Goal: Task Accomplishment & Management: Complete application form

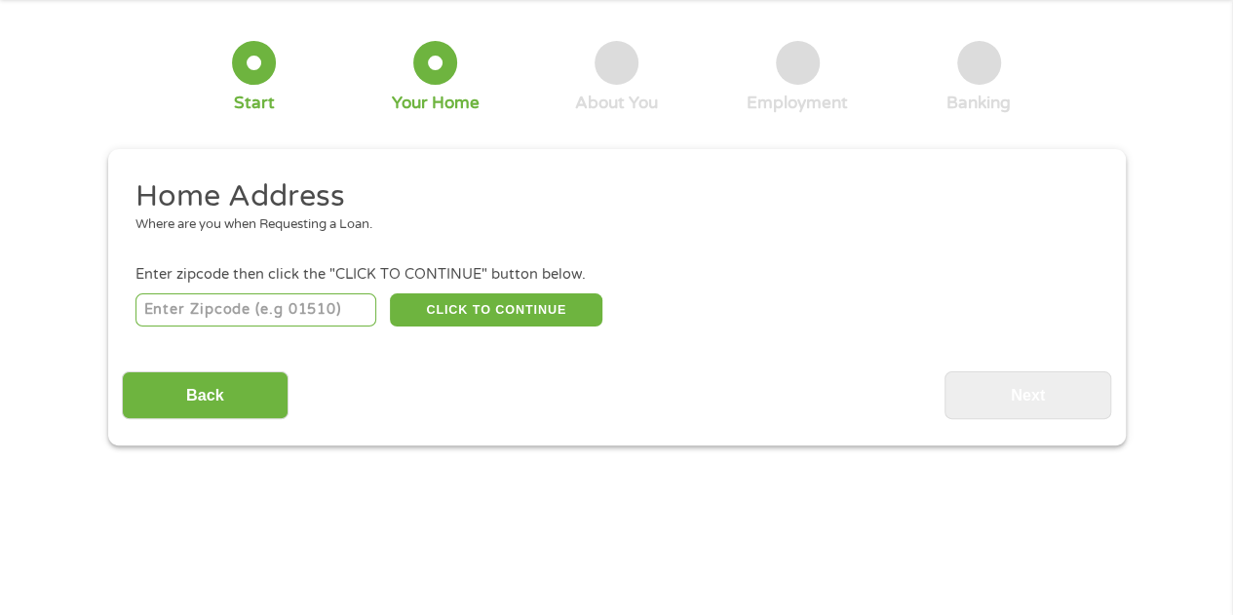
scroll to position [84, 0]
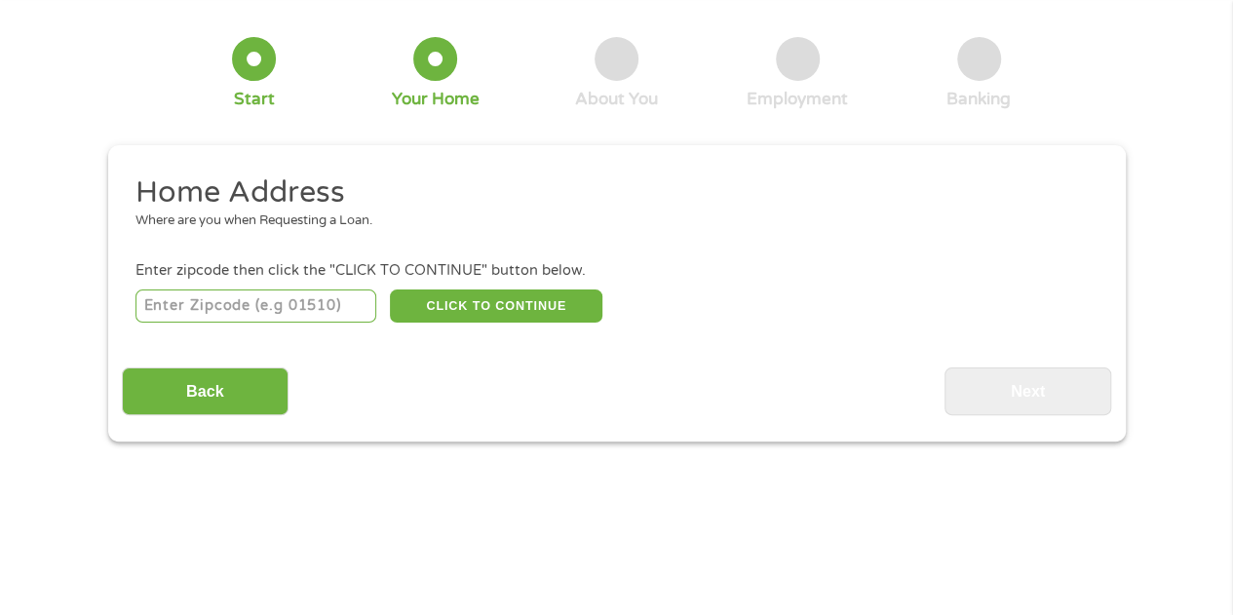
click at [274, 296] on input "number" at bounding box center [255, 305] width 241 height 33
type input "44646"
click at [550, 312] on button "CLICK TO CONTINUE" at bounding box center [496, 305] width 212 height 33
type input "44646"
type input "Massillon"
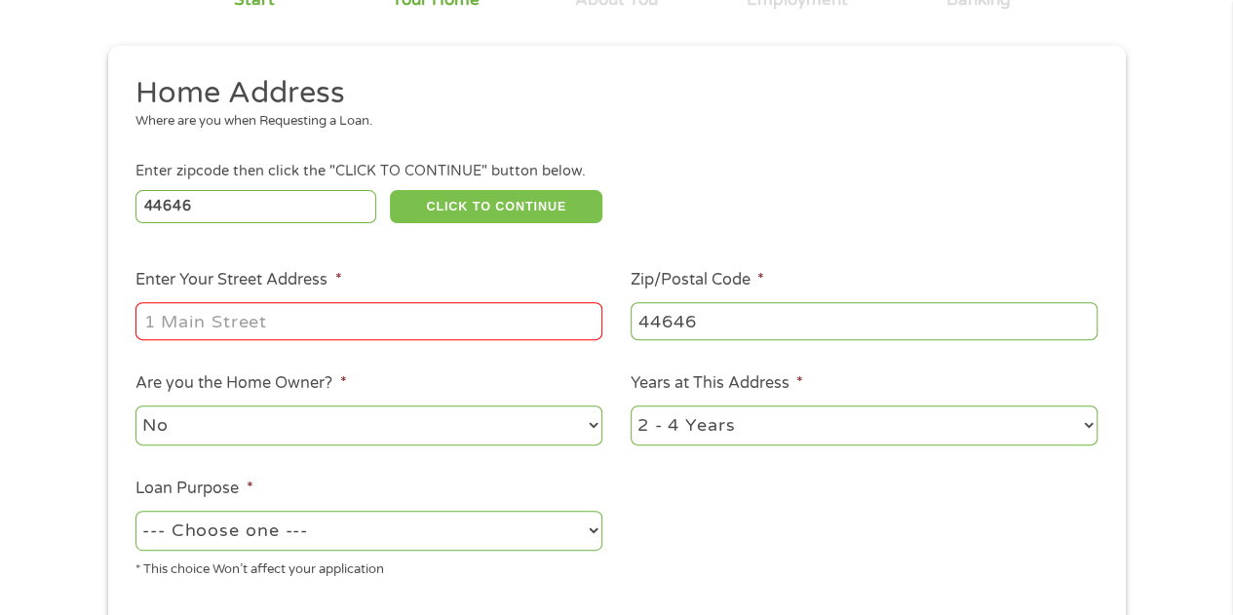
scroll to position [255, 0]
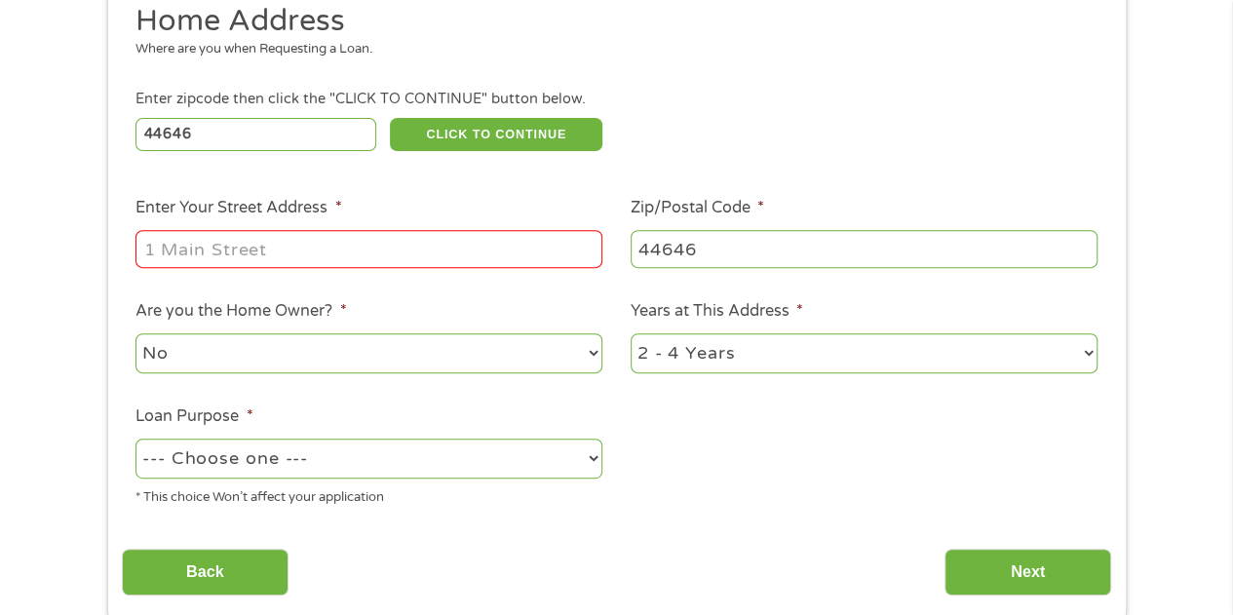
click at [431, 251] on input "Enter Your Street Address *" at bounding box center [368, 248] width 467 height 37
type input "[STREET_ADDRESS][PERSON_NAME]"
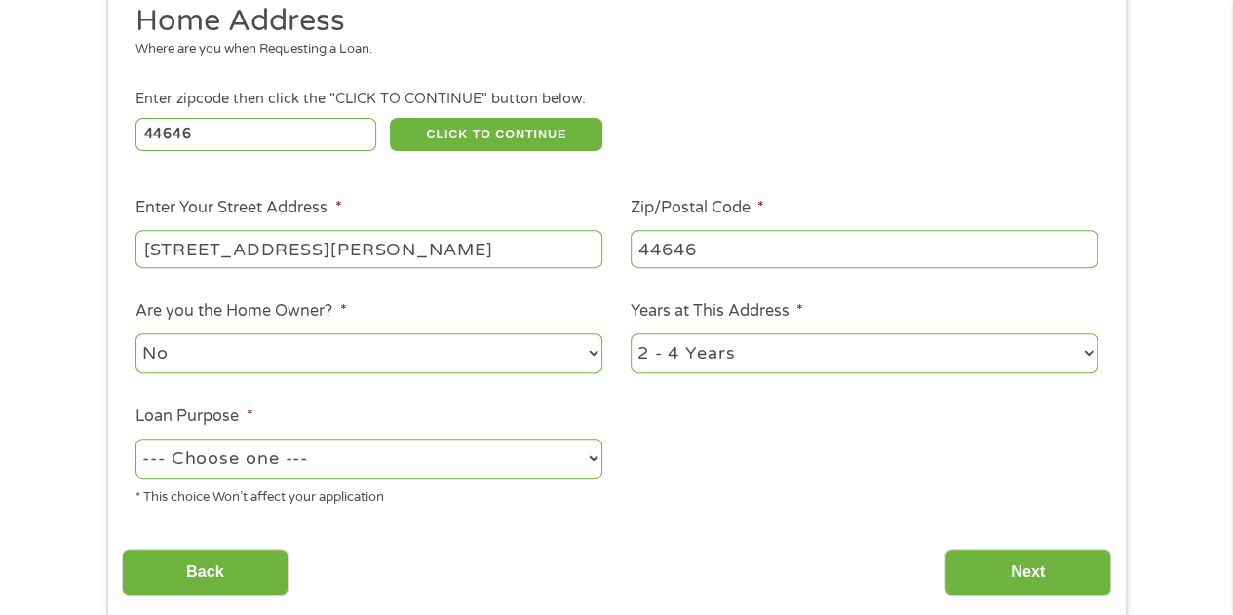
click at [476, 350] on select "No Yes" at bounding box center [368, 353] width 467 height 40
select select "yes"
click at [135, 334] on select "No Yes" at bounding box center [368, 353] width 467 height 40
click at [873, 361] on select "1 Year or less 1 - 2 Years 2 - 4 Years Over 4 Years" at bounding box center [863, 353] width 467 height 40
select select "60months"
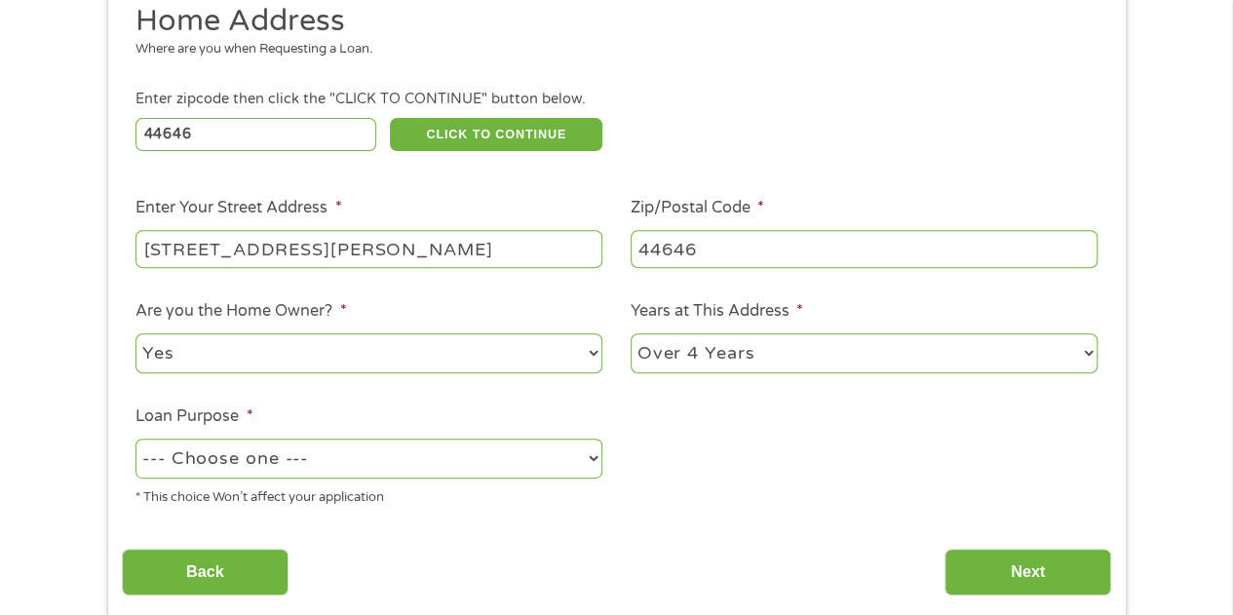
click at [630, 334] on select "1 Year or less 1 - 2 Years 2 - 4 Years Over 4 Years" at bounding box center [863, 353] width 467 height 40
click at [448, 452] on select "--- Choose one --- Pay Bills Debt Consolidation Home Improvement Major Purchase…" at bounding box center [368, 459] width 467 height 40
select select "paybills"
click at [135, 439] on select "--- Choose one --- Pay Bills Debt Consolidation Home Improvement Major Purchase…" at bounding box center [368, 459] width 467 height 40
click at [1045, 573] on input "Next" at bounding box center [1027, 573] width 167 height 48
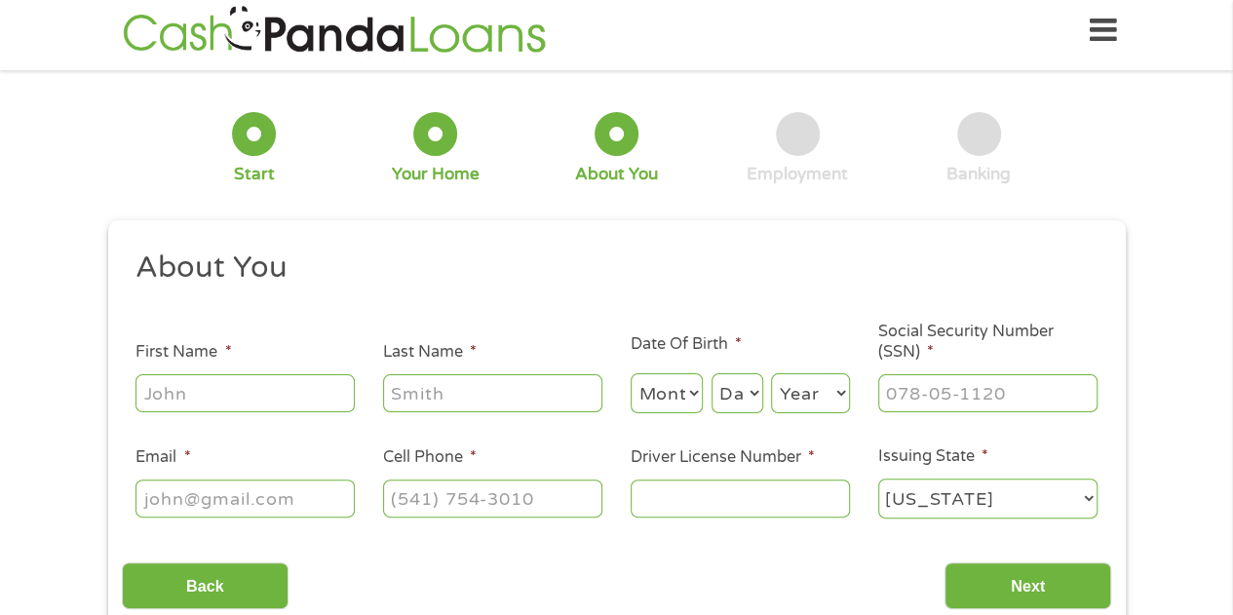
scroll to position [0, 0]
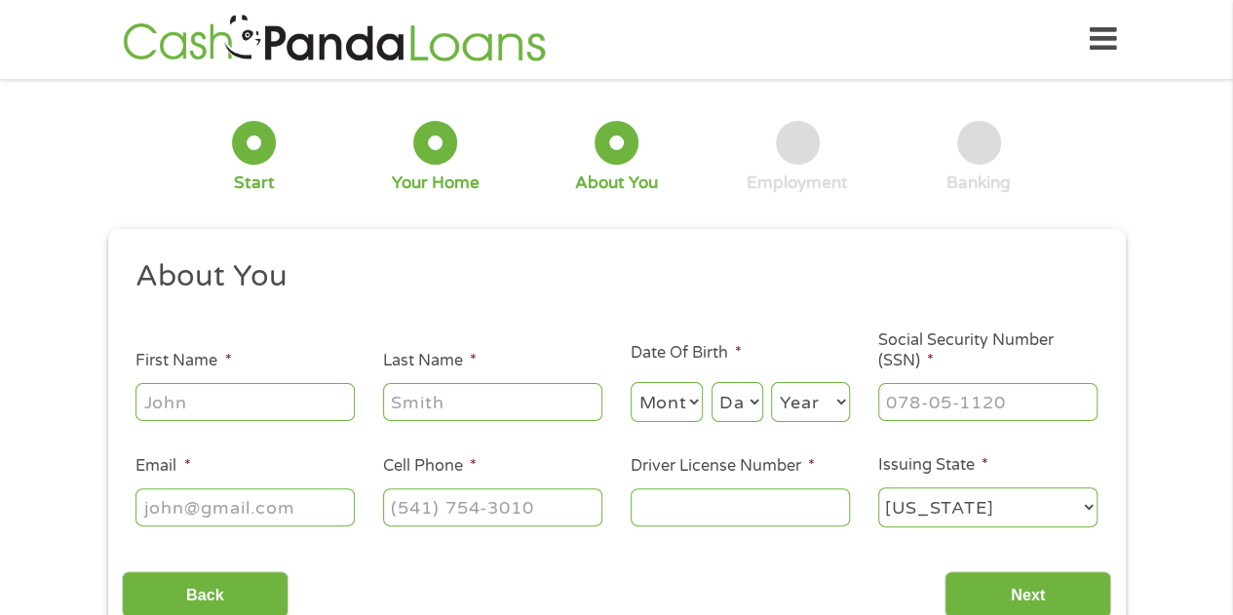
click at [273, 401] on input "First Name *" at bounding box center [244, 401] width 219 height 37
type input "[PERSON_NAME]"
type input "[EMAIL_ADDRESS][DOMAIN_NAME]"
type input "[PHONE_NUMBER]"
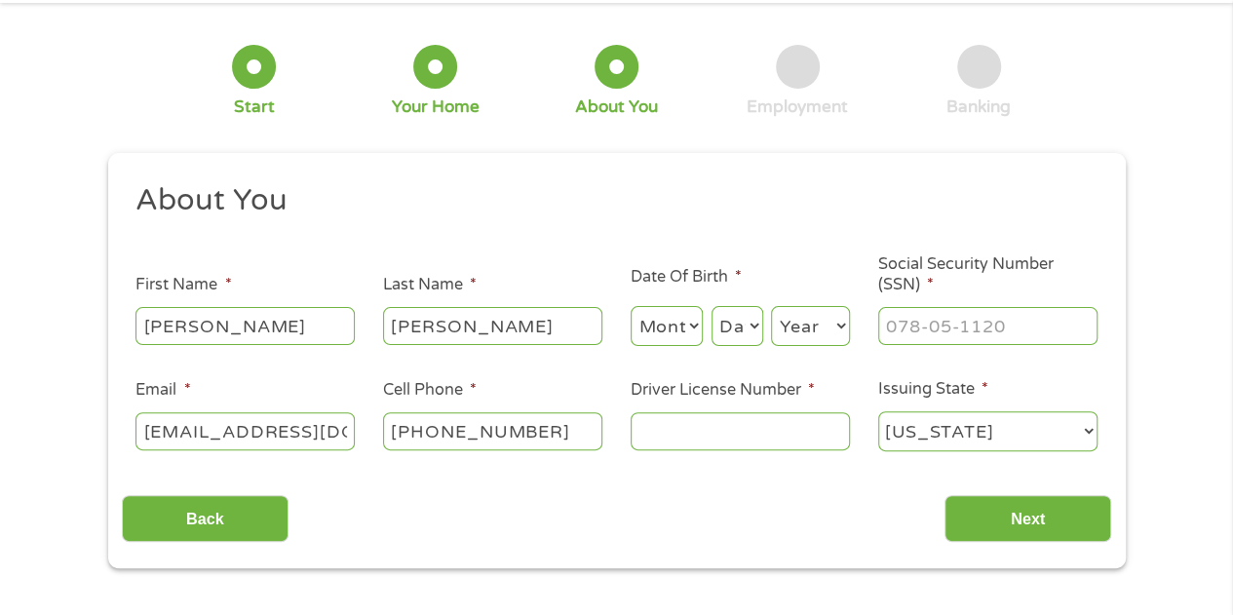
scroll to position [95, 0]
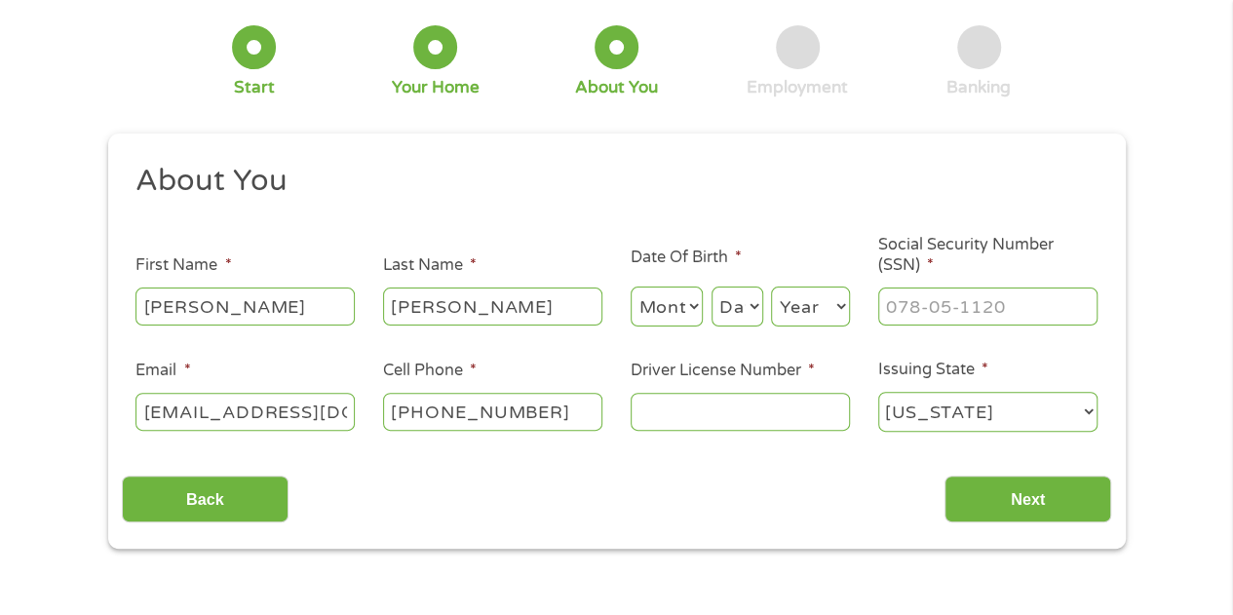
click at [678, 307] on select "Month 1 2 3 4 5 6 7 8 9 10 11 12" at bounding box center [666, 306] width 73 height 40
select select "9"
click at [630, 287] on select "Month 1 2 3 4 5 6 7 8 9 10 11 12" at bounding box center [666, 306] width 73 height 40
click at [746, 316] on select "Day 1 2 3 4 5 6 7 8 9 10 11 12 13 14 15 16 17 18 19 20 21 22 23 24 25 26 27 28 …" at bounding box center [737, 306] width 52 height 40
select select "28"
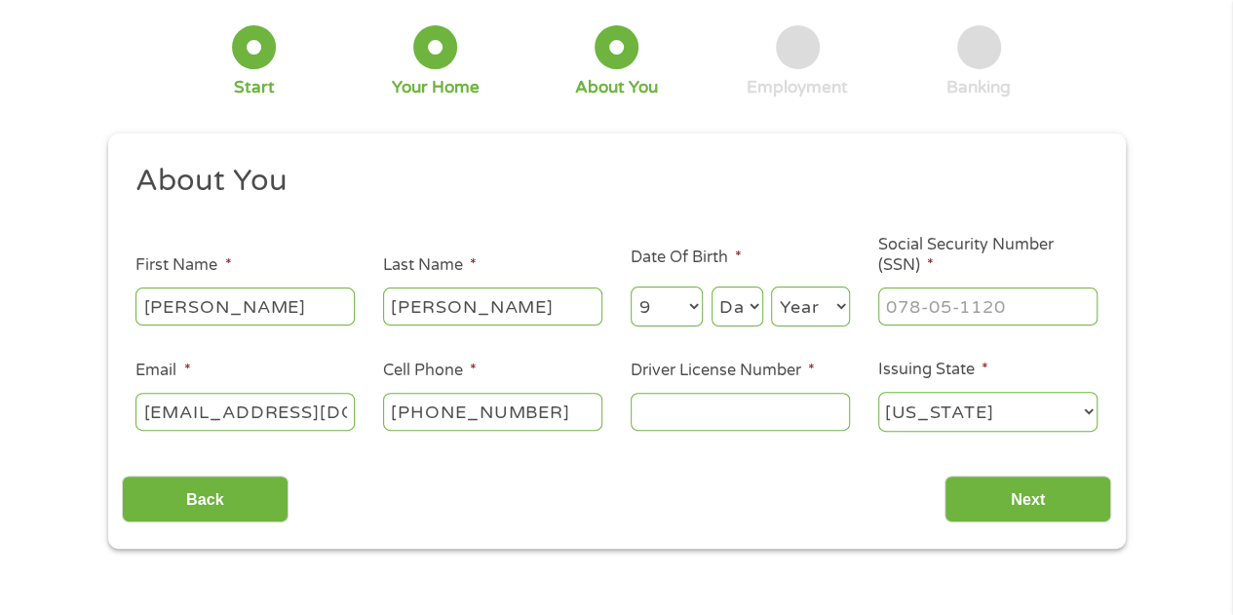
click at [711, 287] on select "Day 1 2 3 4 5 6 7 8 9 10 11 12 13 14 15 16 17 18 19 20 21 22 23 24 25 26 27 28 …" at bounding box center [737, 306] width 52 height 40
click at [828, 310] on select "Year [DATE] 2006 2005 2004 2003 2002 2001 2000 1999 1998 1997 1996 1995 1994 19…" at bounding box center [810, 306] width 79 height 40
select select "1990"
click at [771, 287] on select "Year [DATE] 2006 2005 2004 2003 2002 2001 2000 1999 1998 1997 1996 1995 1994 19…" at bounding box center [810, 306] width 79 height 40
click at [1033, 316] on input "Social Security Number (SSN) *" at bounding box center [987, 305] width 219 height 37
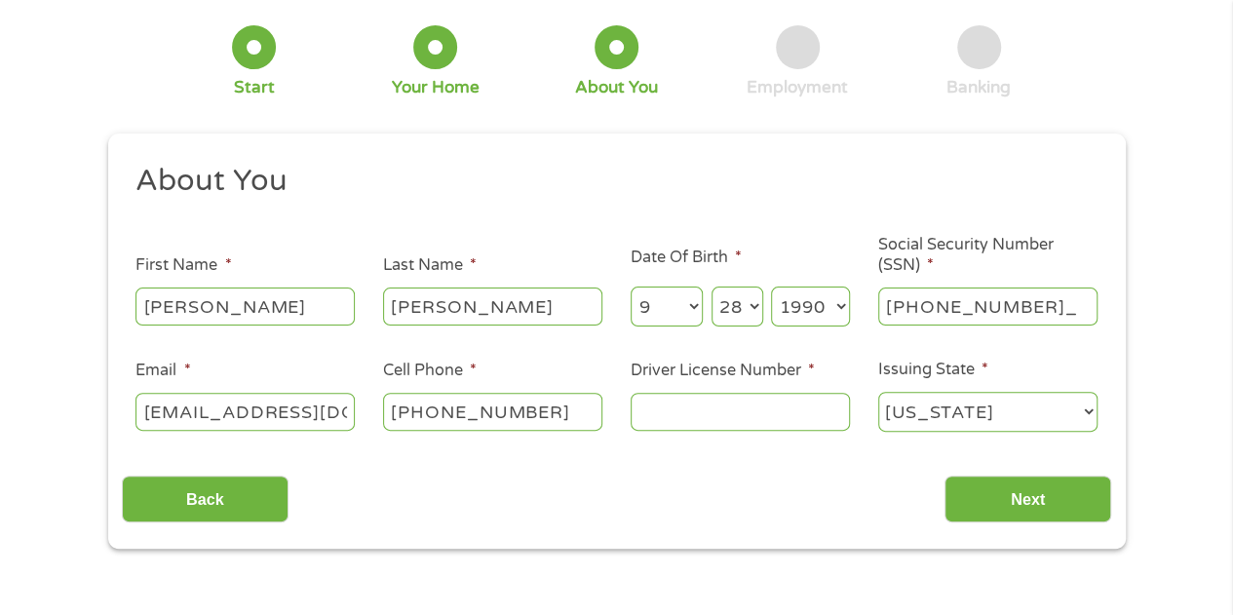
type input "295-92-5371"
click at [763, 416] on input "Driver License Number *" at bounding box center [739, 411] width 219 height 37
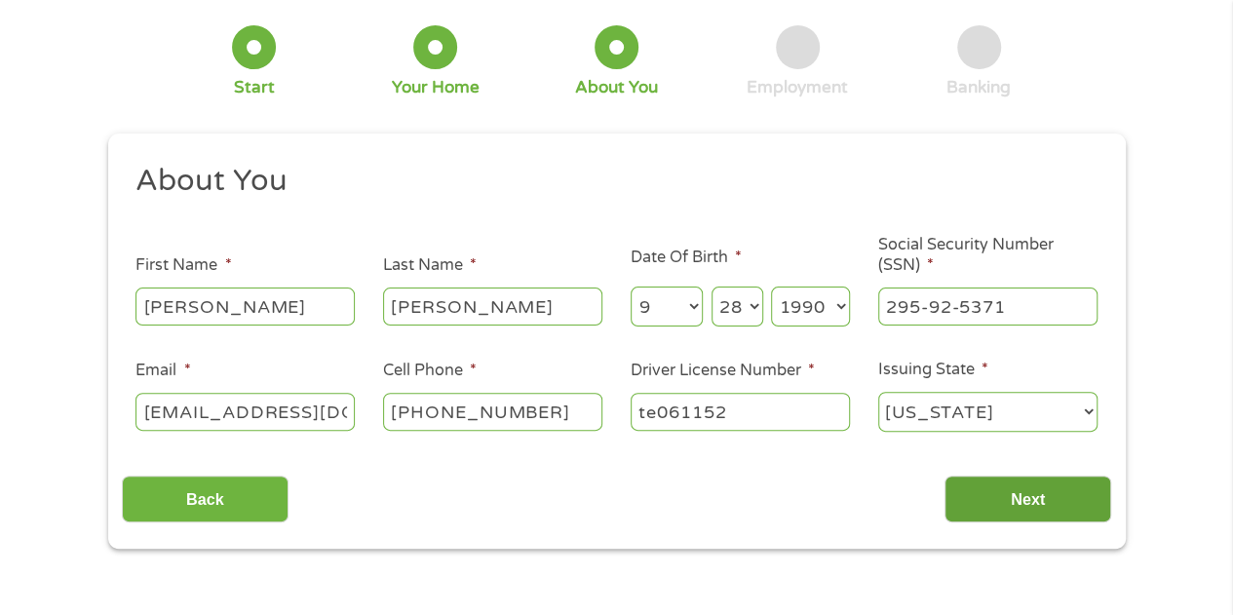
type input "te061152"
click at [982, 507] on input "Next" at bounding box center [1027, 500] width 167 height 48
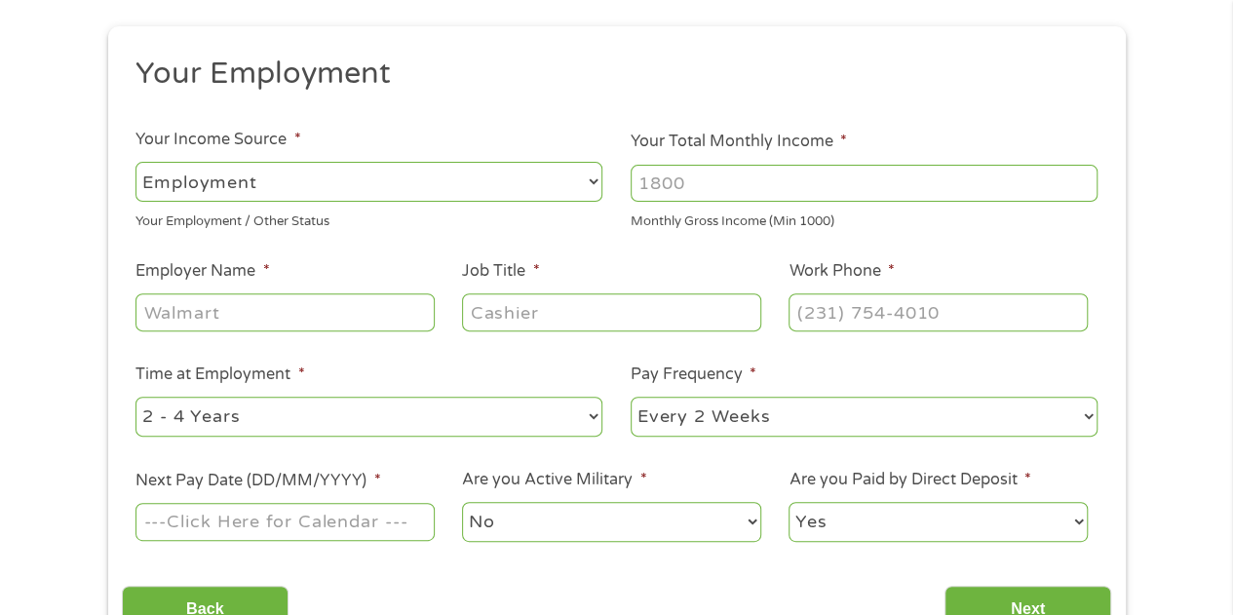
scroll to position [204, 0]
click at [577, 194] on select "--- Choose one --- Employment [DEMOGRAPHIC_DATA] Benefits" at bounding box center [368, 181] width 467 height 40
select select "benefits"
click at [135, 161] on select "--- Choose one --- Employment [DEMOGRAPHIC_DATA] Benefits" at bounding box center [368, 181] width 467 height 40
type input "Other"
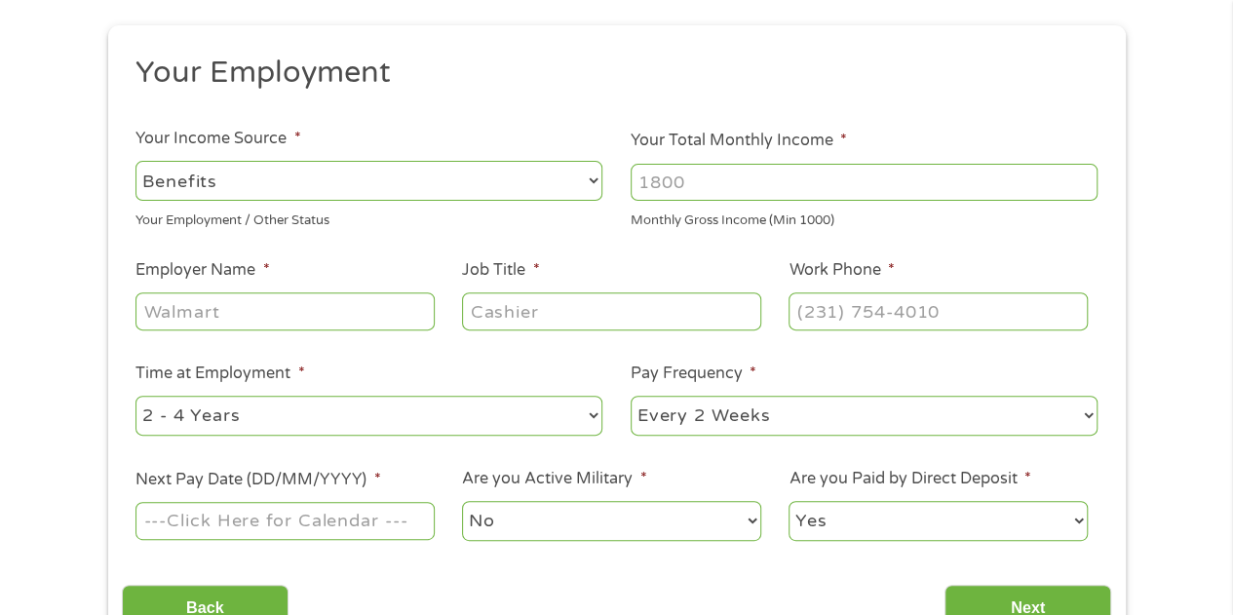
type input "[PHONE_NUMBER]"
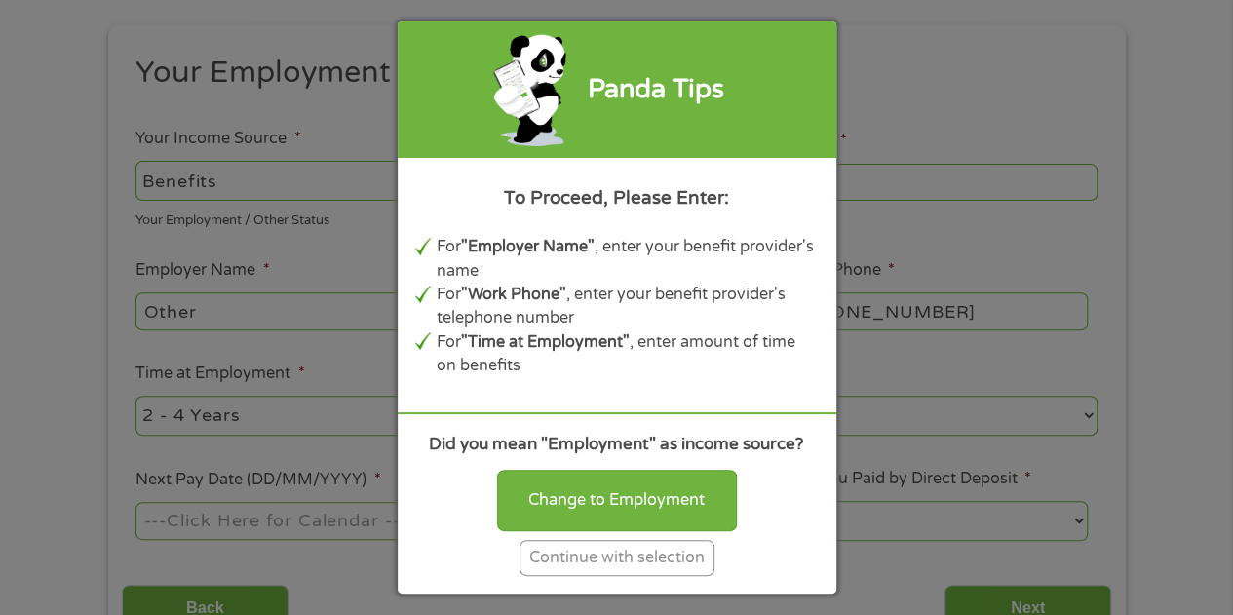
click at [676, 564] on div "Continue with selection" at bounding box center [616, 558] width 195 height 36
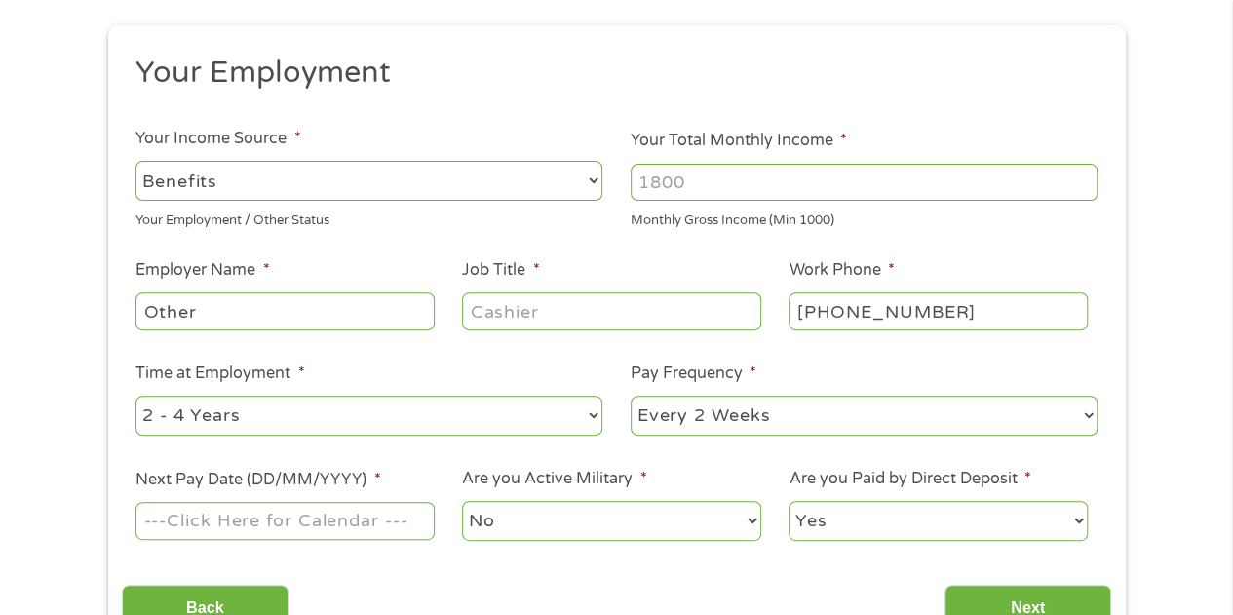
click at [822, 179] on input "Your Total Monthly Income *" at bounding box center [863, 182] width 467 height 37
type input "2"
type input "3000"
click at [577, 227] on div "Your Employment / Other Status" at bounding box center [368, 218] width 467 height 26
click at [332, 307] on input "Other" at bounding box center [284, 310] width 298 height 37
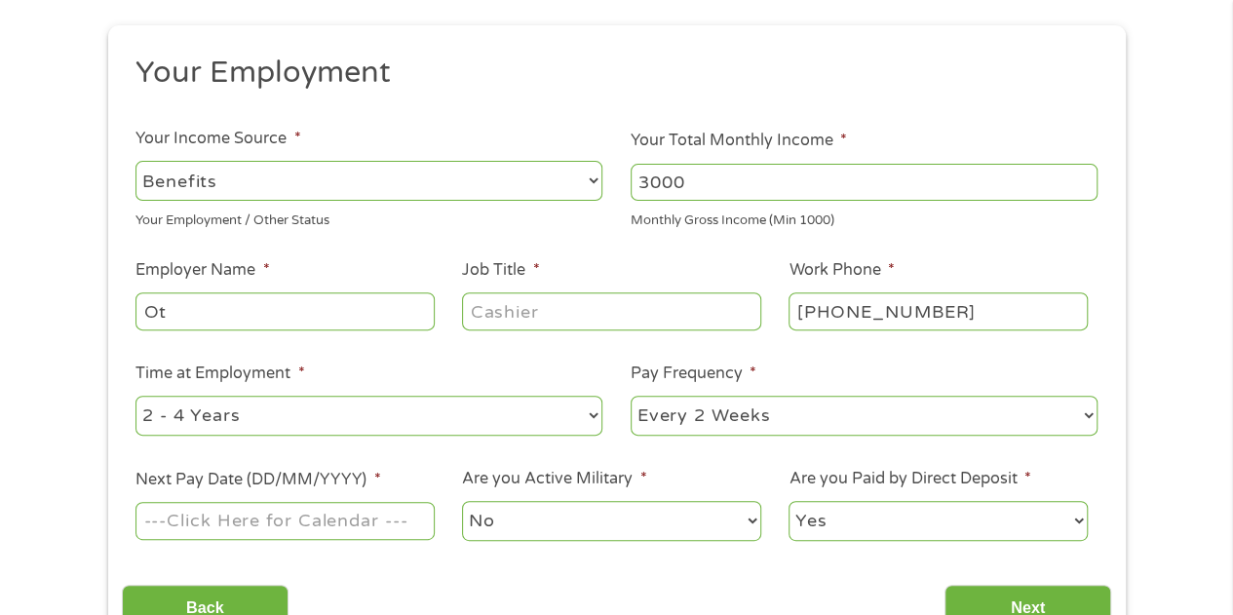
type input "O"
type input "A"
click at [380, 197] on select "--- Choose one --- Employment [DEMOGRAPHIC_DATA] Benefits" at bounding box center [368, 181] width 467 height 40
select select "fullTime"
click at [135, 161] on select "--- Choose one --- Employment [DEMOGRAPHIC_DATA] Benefits" at bounding box center [368, 181] width 467 height 40
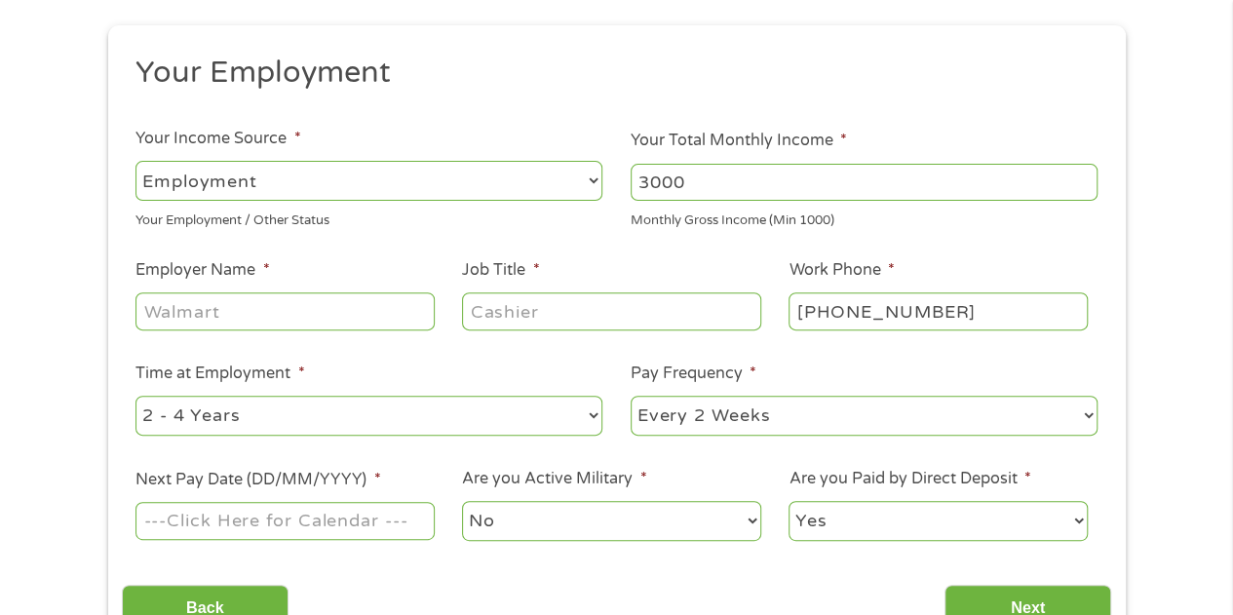
drag, startPoint x: 740, startPoint y: 184, endPoint x: 401, endPoint y: 217, distance: 339.8
click at [401, 217] on ul "Your Employment Your Income Source * --- Choose one --- Employment [DEMOGRAPHIC…" at bounding box center [616, 306] width 989 height 505
type input "1000"
type input "AF Reserves"
type input "Emergency Manager"
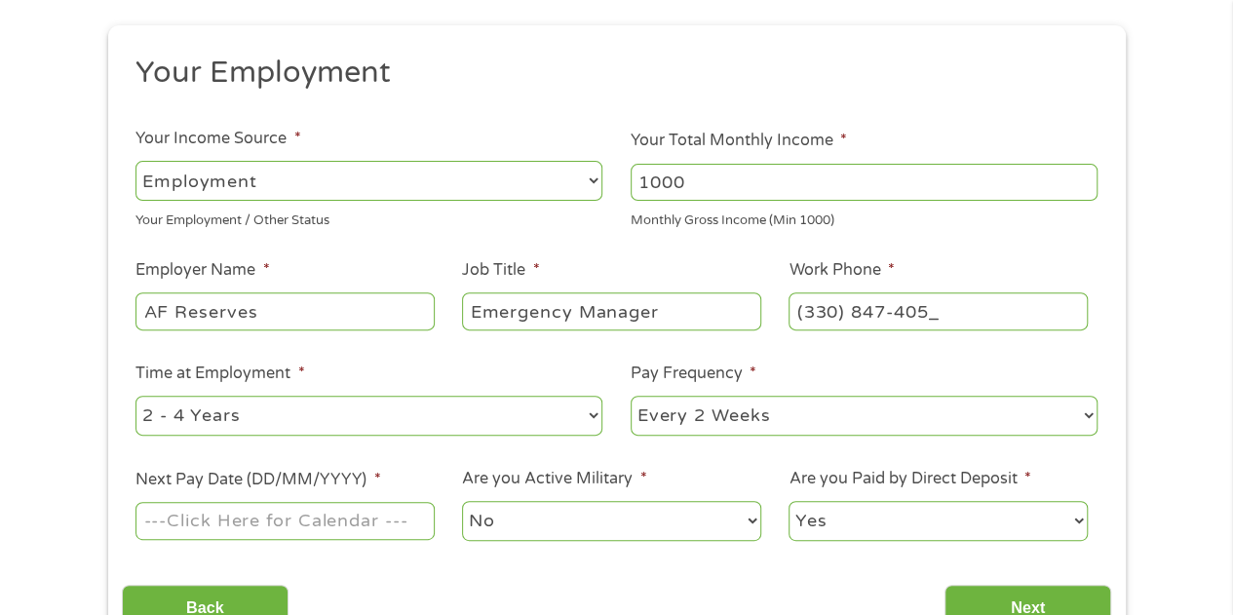
type input "[PHONE_NUMBER]"
click at [1165, 280] on div "1 Start 2 Your Home 3 About You 4 Employment 5 Banking 6 This field is hidden w…" at bounding box center [616, 273] width 1233 height 769
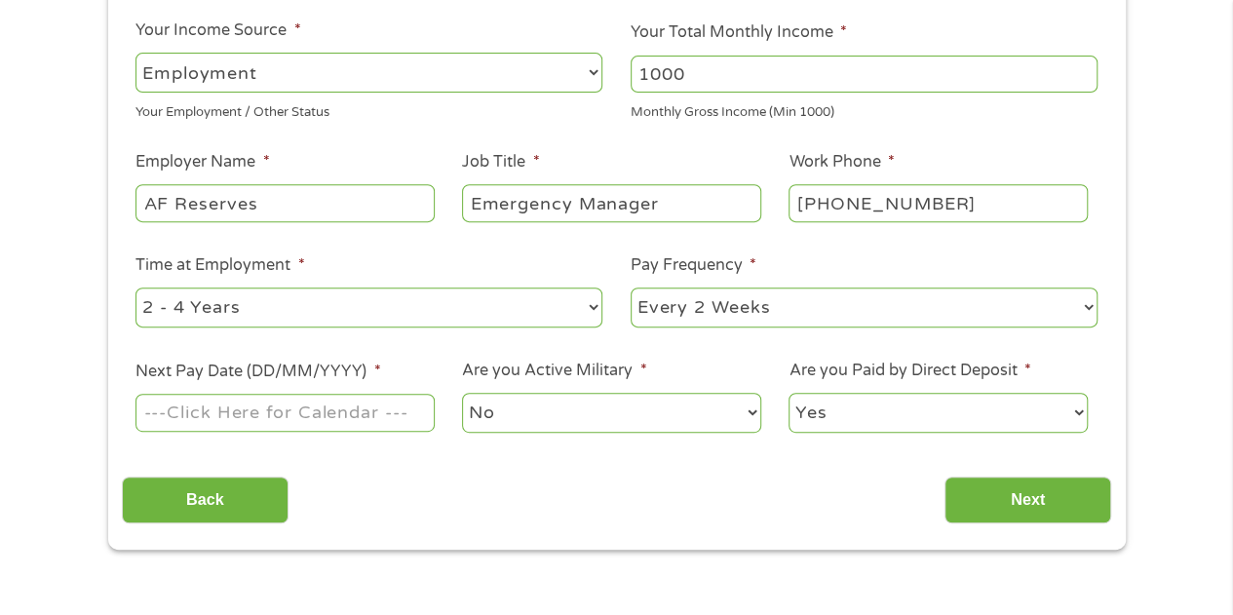
scroll to position [321, 0]
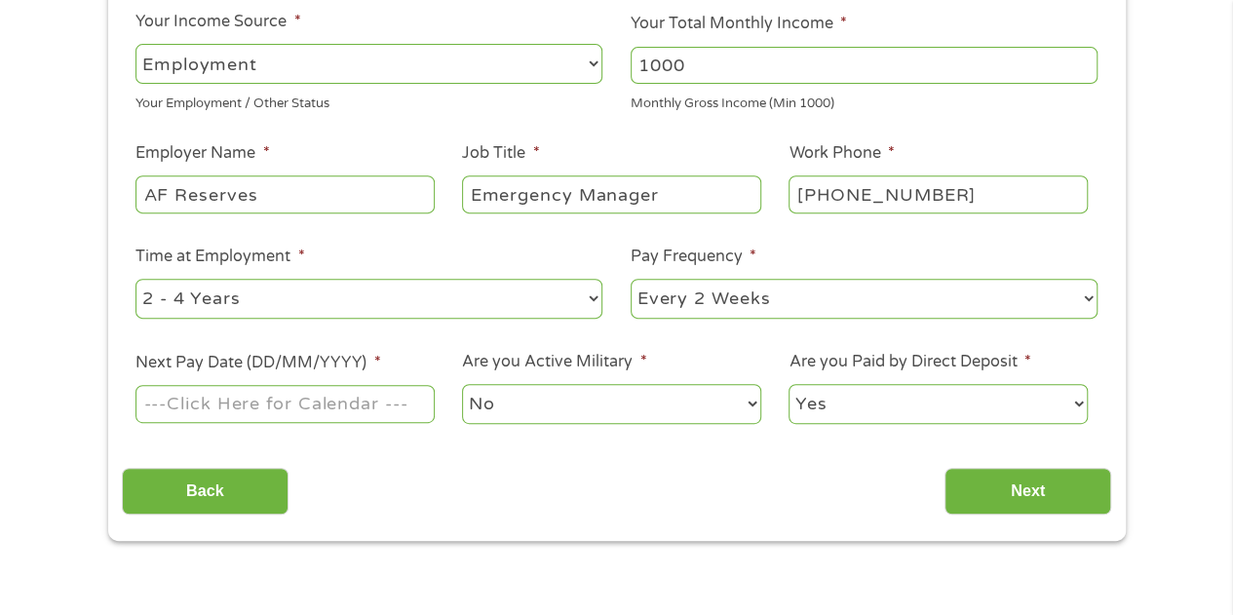
click at [898, 284] on select "--- Choose one --- Every 2 Weeks Every Week Monthly Semi-Monthly" at bounding box center [863, 299] width 467 height 40
select select "monthly"
click at [630, 279] on select "--- Choose one --- Every 2 Weeks Every Week Monthly Semi-Monthly" at bounding box center [863, 299] width 467 height 40
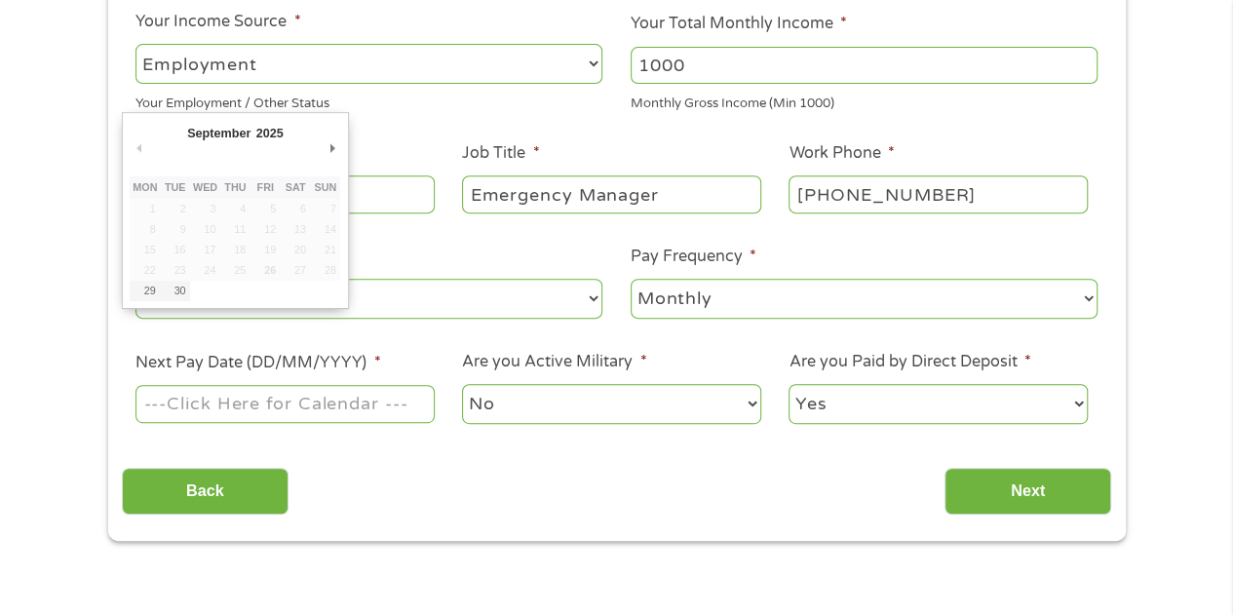
click at [331, 402] on input "Next Pay Date (DD/MM/YYYY) *" at bounding box center [284, 403] width 298 height 37
type input "[DATE]"
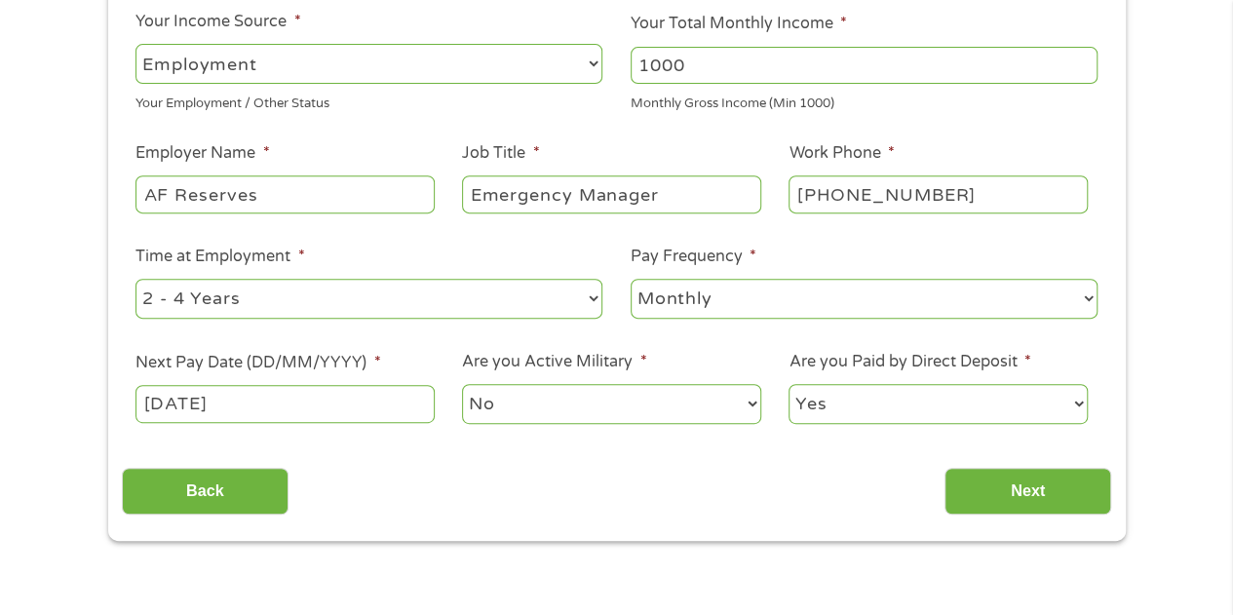
click at [557, 407] on select "No Yes" at bounding box center [611, 404] width 298 height 40
click at [462, 384] on select "No Yes" at bounding box center [611, 404] width 298 height 40
click at [885, 409] on select "Yes No" at bounding box center [937, 404] width 298 height 40
click at [884, 409] on select "Yes No" at bounding box center [937, 404] width 298 height 40
click at [301, 302] on select "--- Choose one --- 1 Year or less 1 - 2 Years 2 - 4 Years Over 4 Years" at bounding box center [368, 299] width 467 height 40
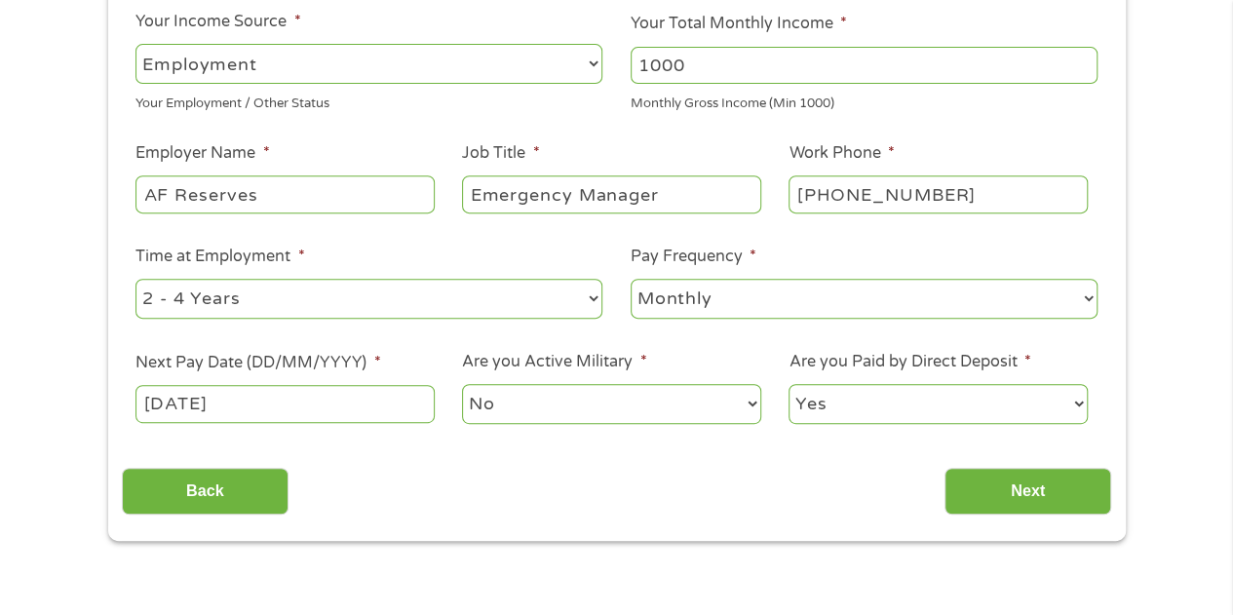
select select "60months"
click at [135, 279] on select "--- Choose one --- 1 Year or less 1 - 2 Years 2 - 4 Years Over 4 Years" at bounding box center [368, 299] width 467 height 40
click at [740, 344] on ul "Your Employment Your Income Source * --- Choose one --- Employment [DEMOGRAPHIC…" at bounding box center [616, 189] width 989 height 505
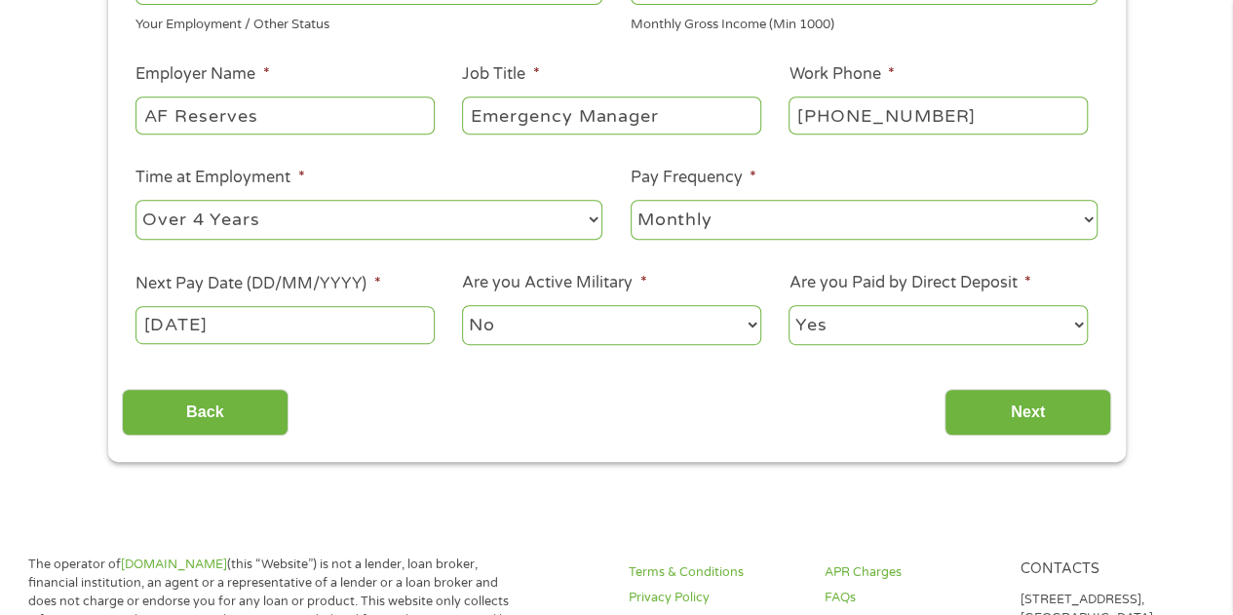
scroll to position [515, 0]
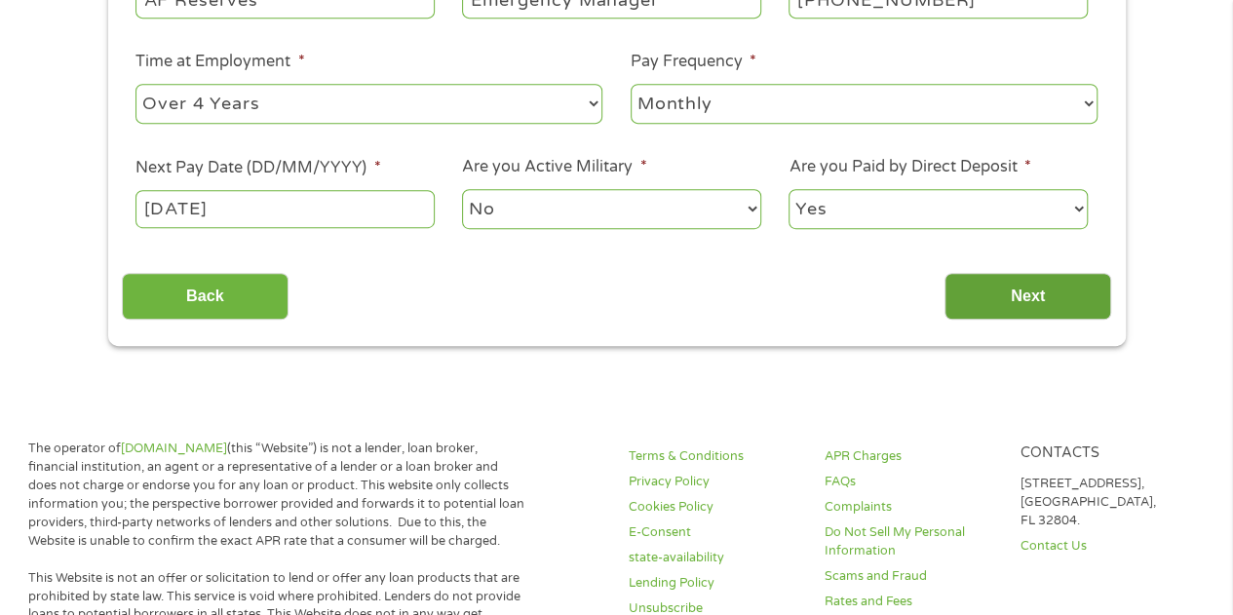
click at [1054, 289] on input "Next" at bounding box center [1027, 297] width 167 height 48
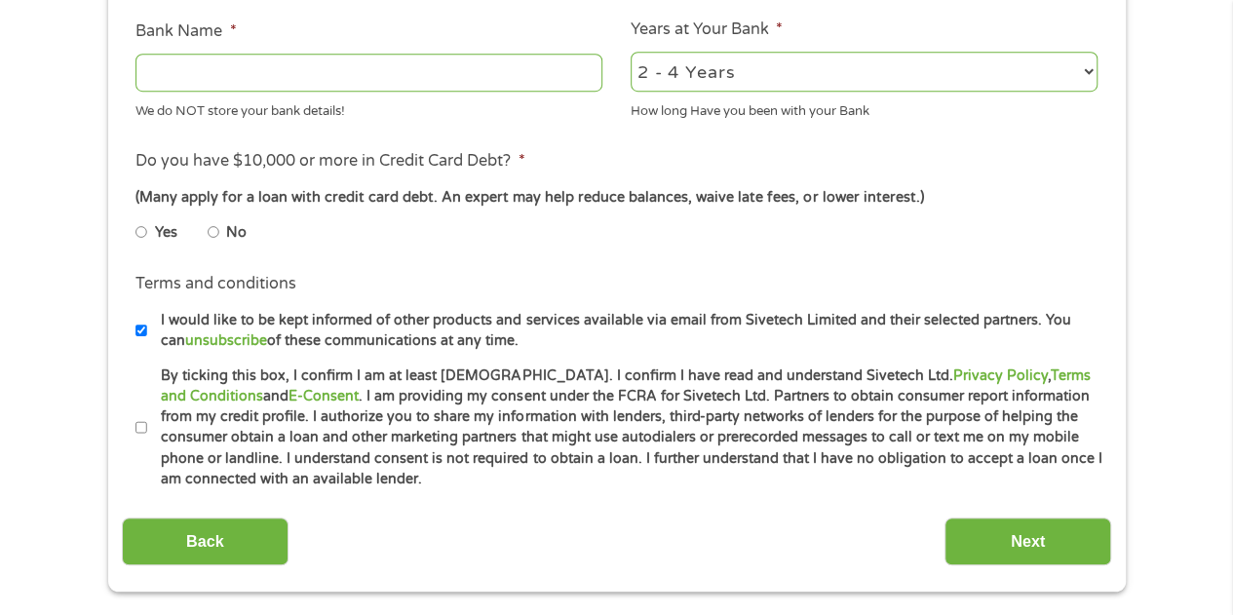
scroll to position [780, 0]
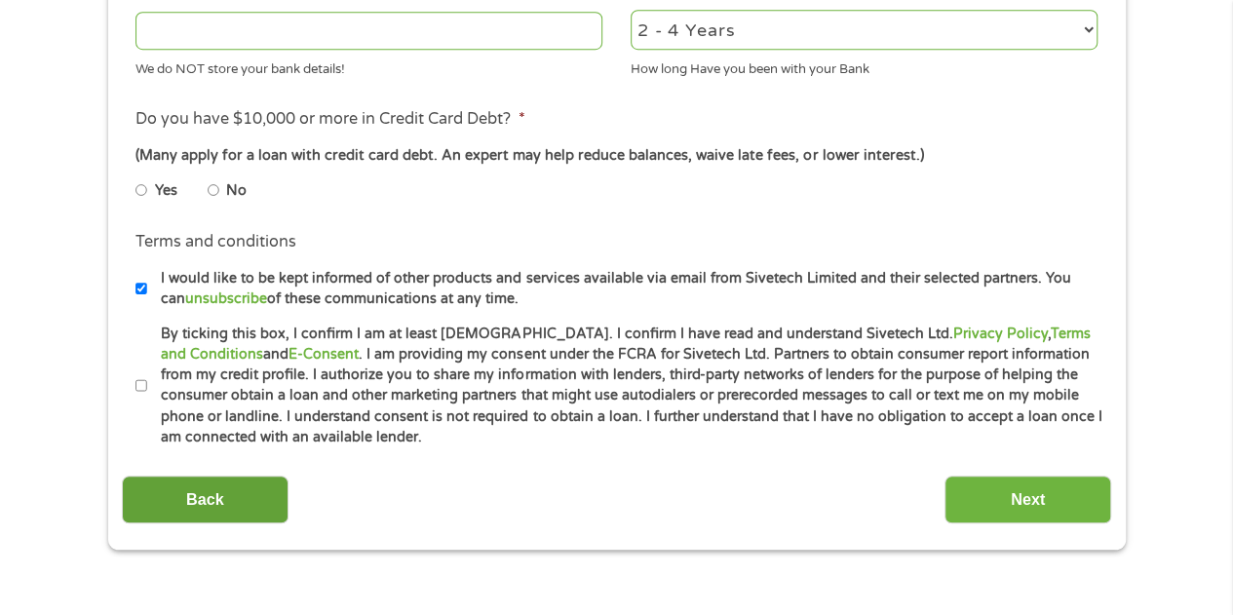
click at [234, 496] on input "Back" at bounding box center [205, 500] width 167 height 48
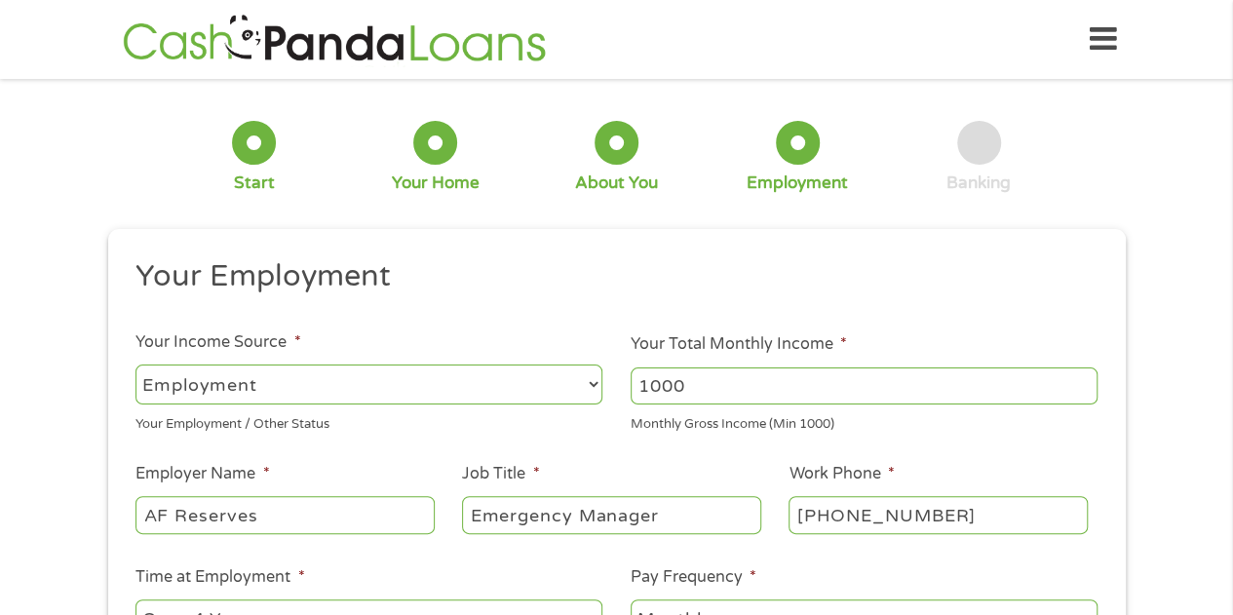
scroll to position [0, 0]
drag, startPoint x: 742, startPoint y: 392, endPoint x: 351, endPoint y: 356, distance: 392.4
click at [354, 360] on ul "Your Employment Your Income Source * --- Choose one --- Employment [DEMOGRAPHIC…" at bounding box center [616, 509] width 989 height 505
type input "3000"
click at [511, 284] on h2 "Your Employment" at bounding box center [608, 276] width 947 height 39
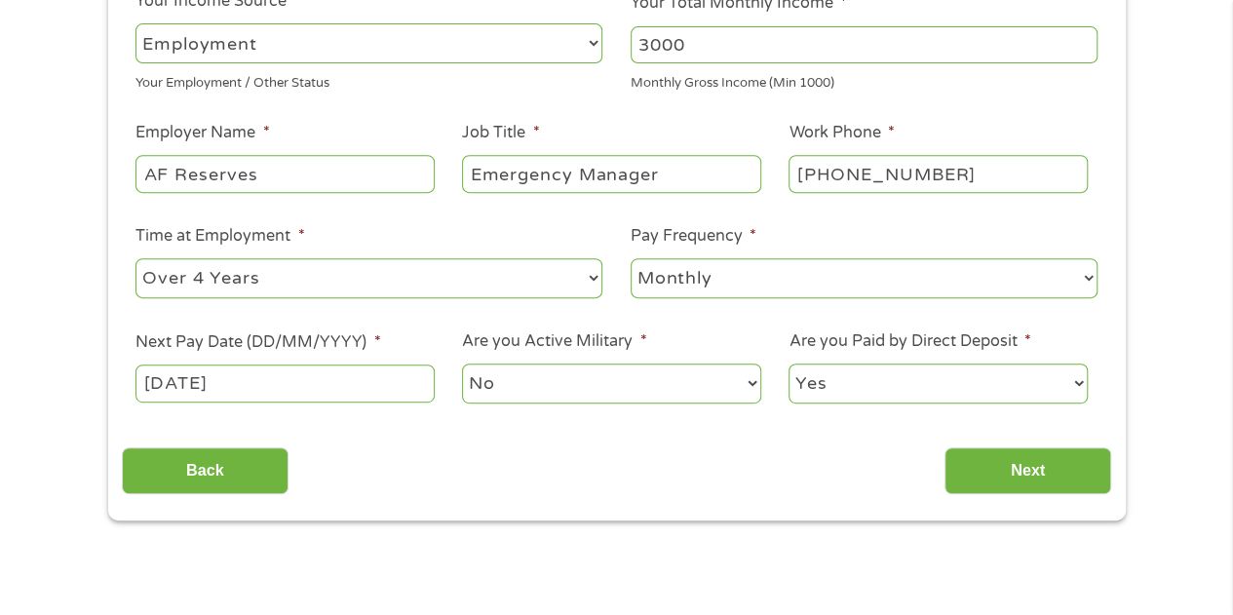
scroll to position [487, 0]
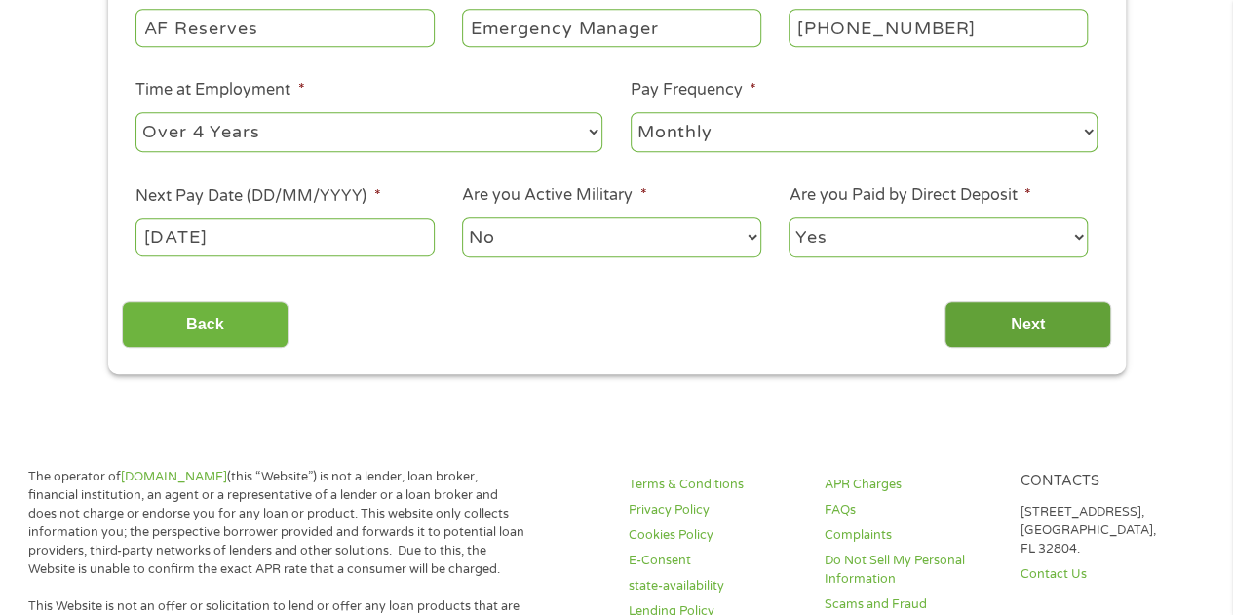
click at [1038, 336] on input "Next" at bounding box center [1027, 325] width 167 height 48
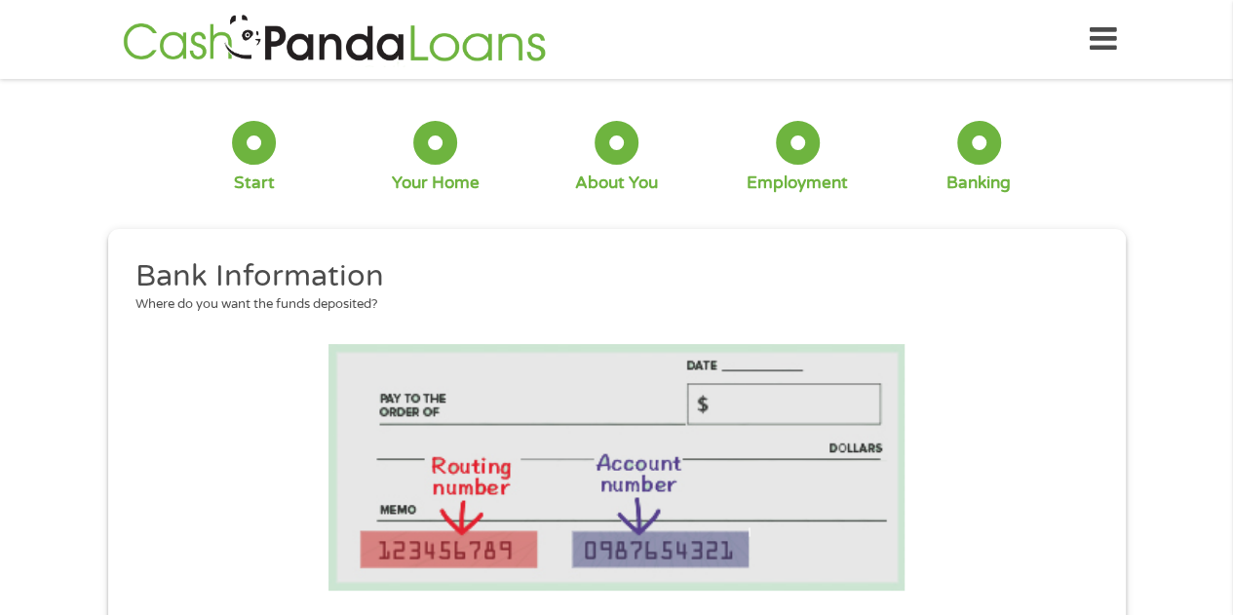
scroll to position [390, 0]
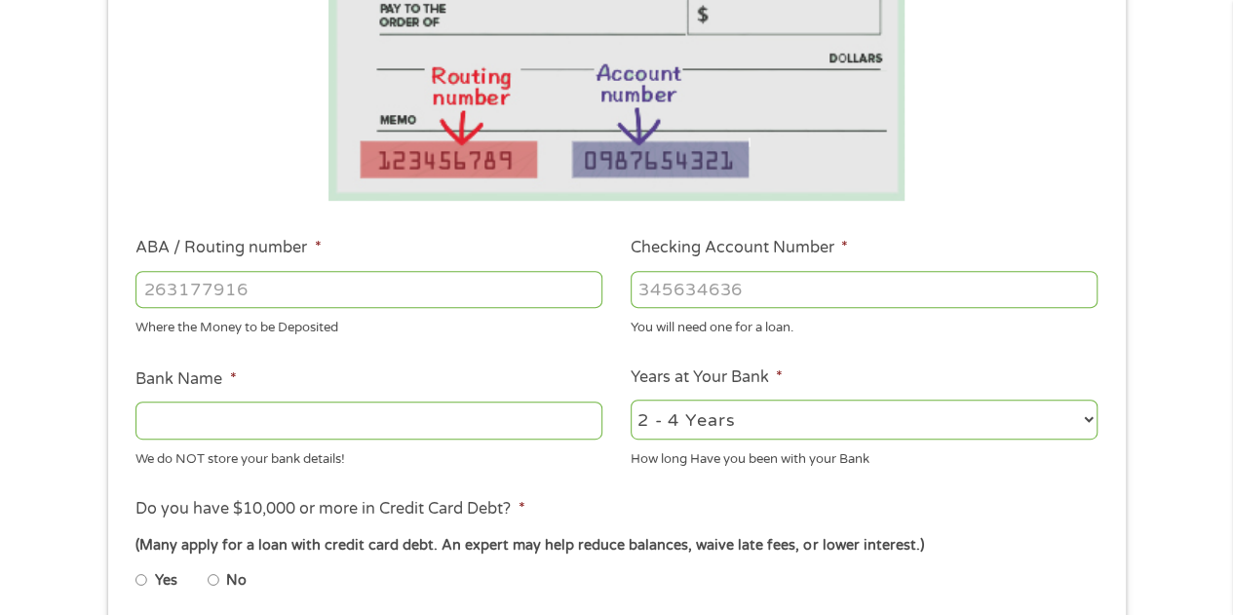
click at [298, 291] on input "ABA / Routing number *" at bounding box center [368, 289] width 467 height 37
type input "256074974"
type input "NAVY FEDERAL CREDIT UNION"
type input "7181558946"
click at [1059, 526] on li "Do you have $10,000 or more in Credit Card Debt? * (Many apply for a loan with …" at bounding box center [616, 551] width 989 height 109
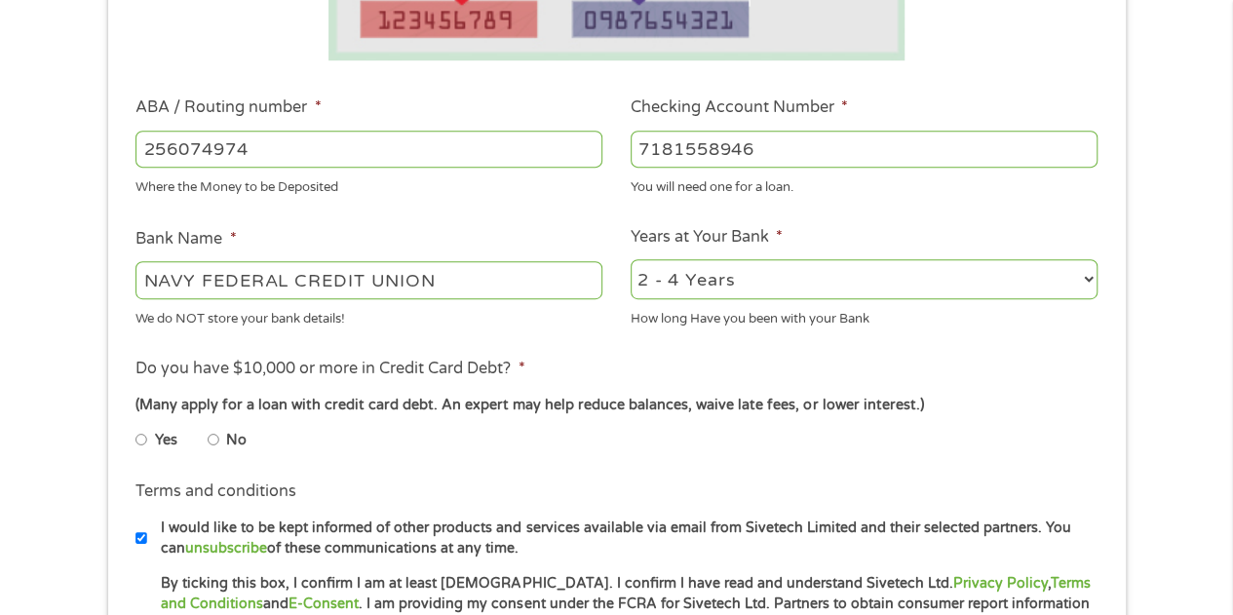
scroll to position [585, 0]
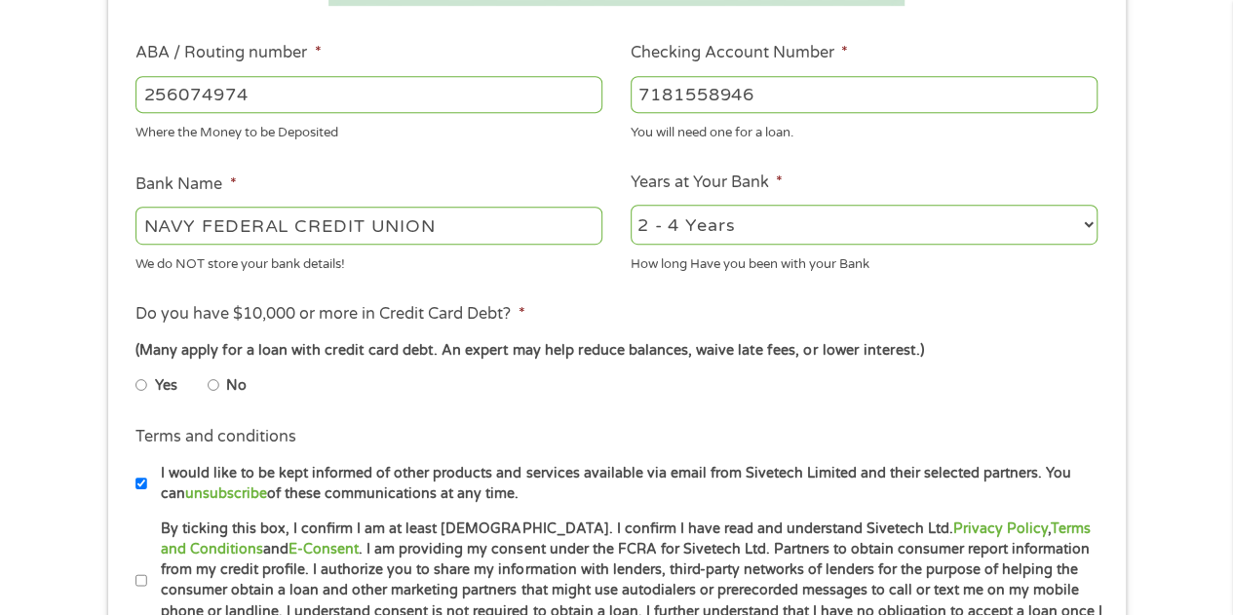
click at [963, 238] on select "2 - 4 Years 6 - 12 Months 1 - 2 Years Over 4 Years" at bounding box center [863, 225] width 467 height 40
select select "60months"
click at [630, 206] on select "2 - 4 Years 6 - 12 Months 1 - 2 Years Over 4 Years" at bounding box center [863, 225] width 467 height 40
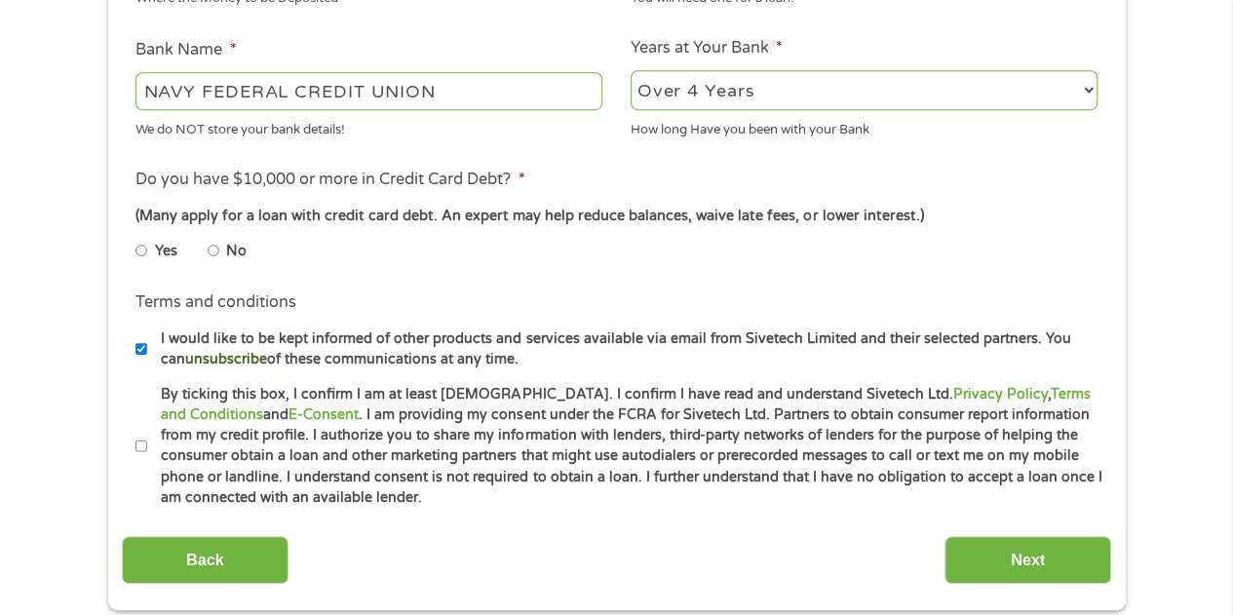
scroll to position [780, 0]
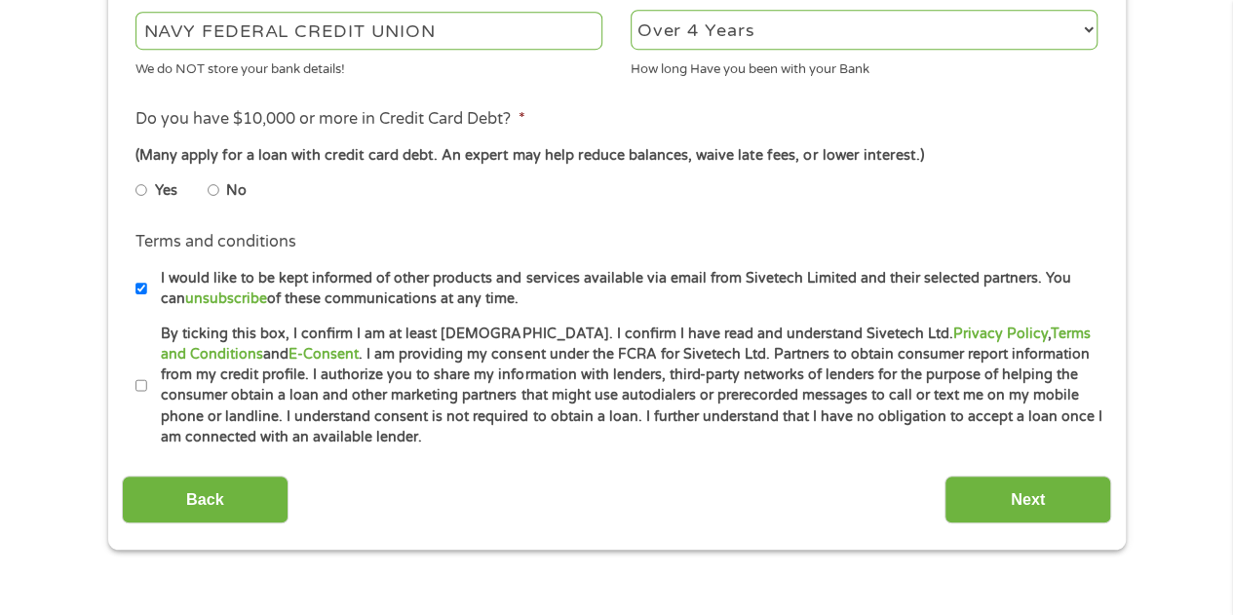
click at [215, 190] on input "No" at bounding box center [214, 189] width 12 height 31
radio input "true"
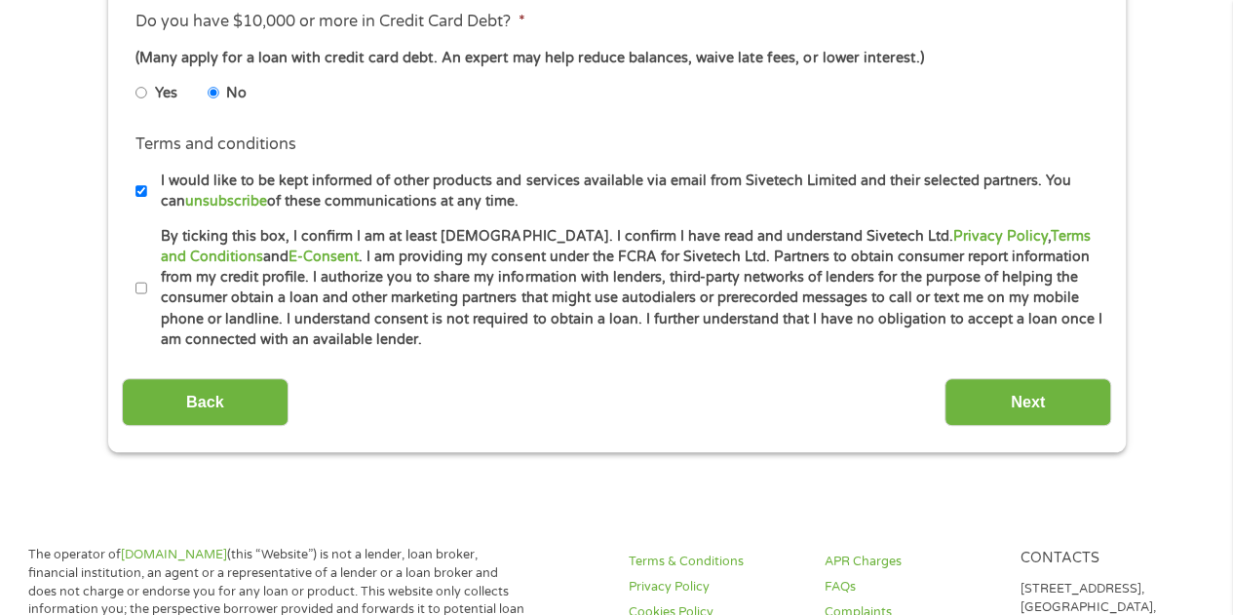
click at [144, 288] on input "By ticking this box, I confirm I am at least [DEMOGRAPHIC_DATA]. I confirm I ha…" at bounding box center [141, 288] width 12 height 31
checkbox input "true"
click at [140, 190] on input "I would like to be kept informed of other products and services available via e…" at bounding box center [141, 190] width 12 height 31
checkbox input "false"
click at [1069, 402] on input "Next" at bounding box center [1027, 402] width 167 height 48
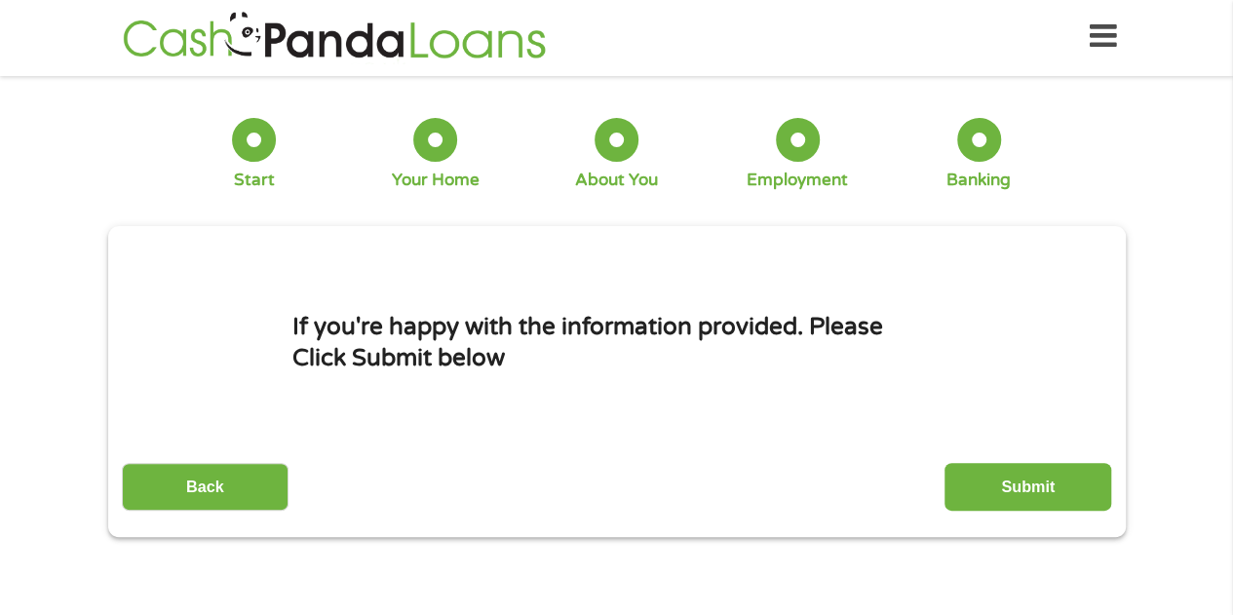
scroll to position [0, 0]
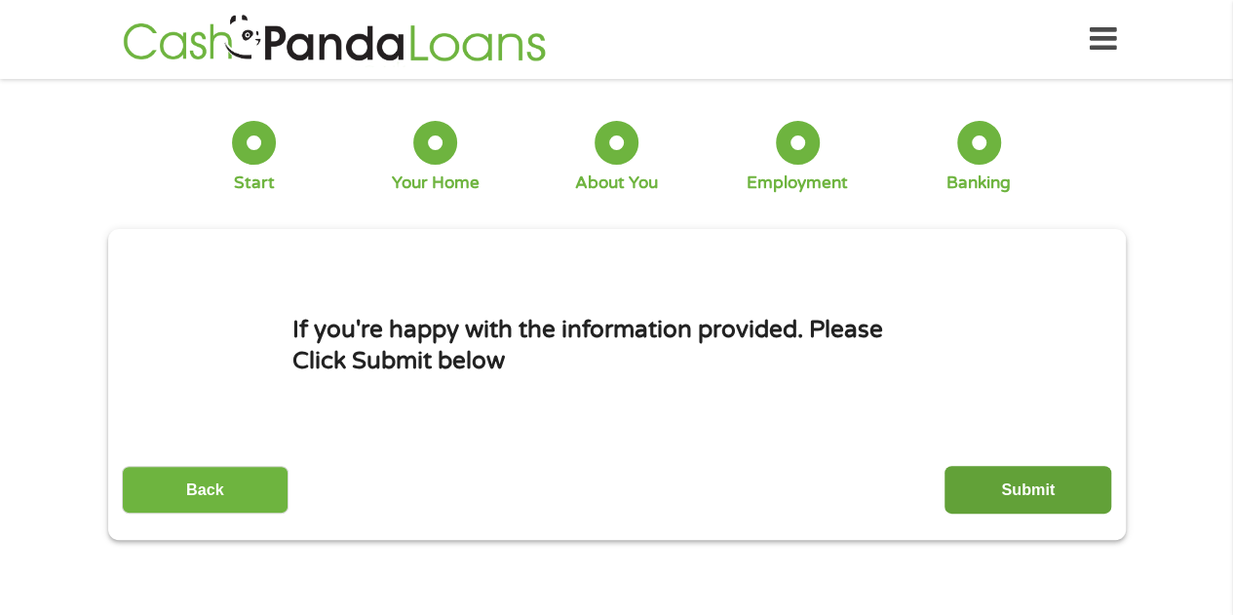
click at [1054, 481] on input "Submit" at bounding box center [1027, 490] width 167 height 48
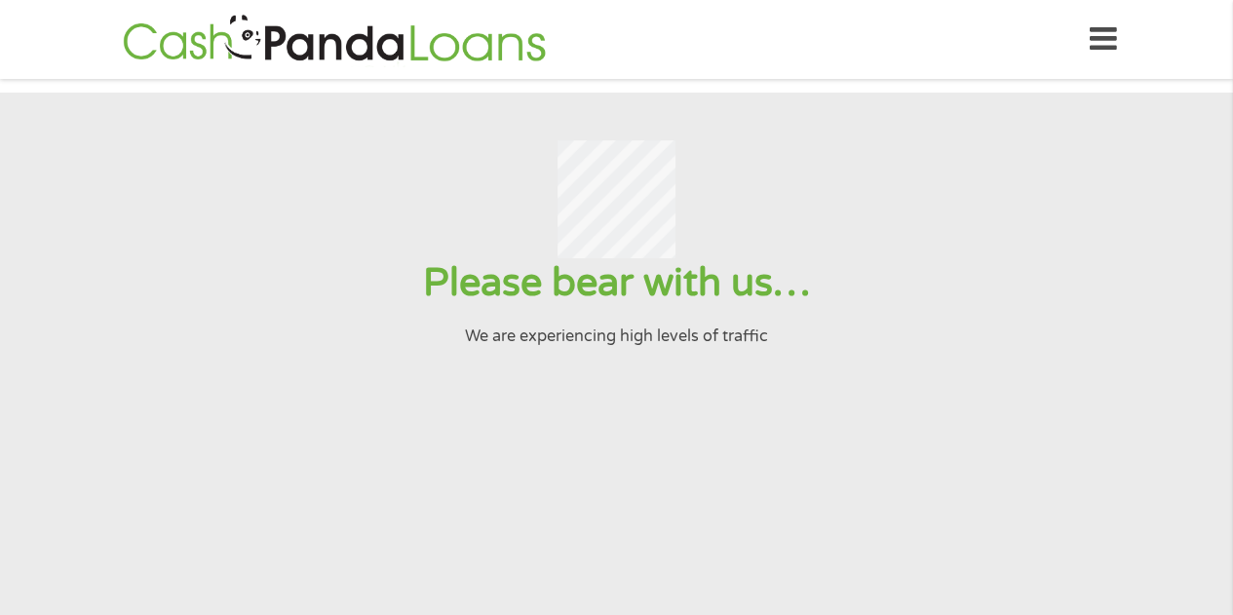
click at [984, 246] on div at bounding box center [615, 199] width 1185 height 118
click at [1104, 58] on icon at bounding box center [1102, 40] width 27 height 48
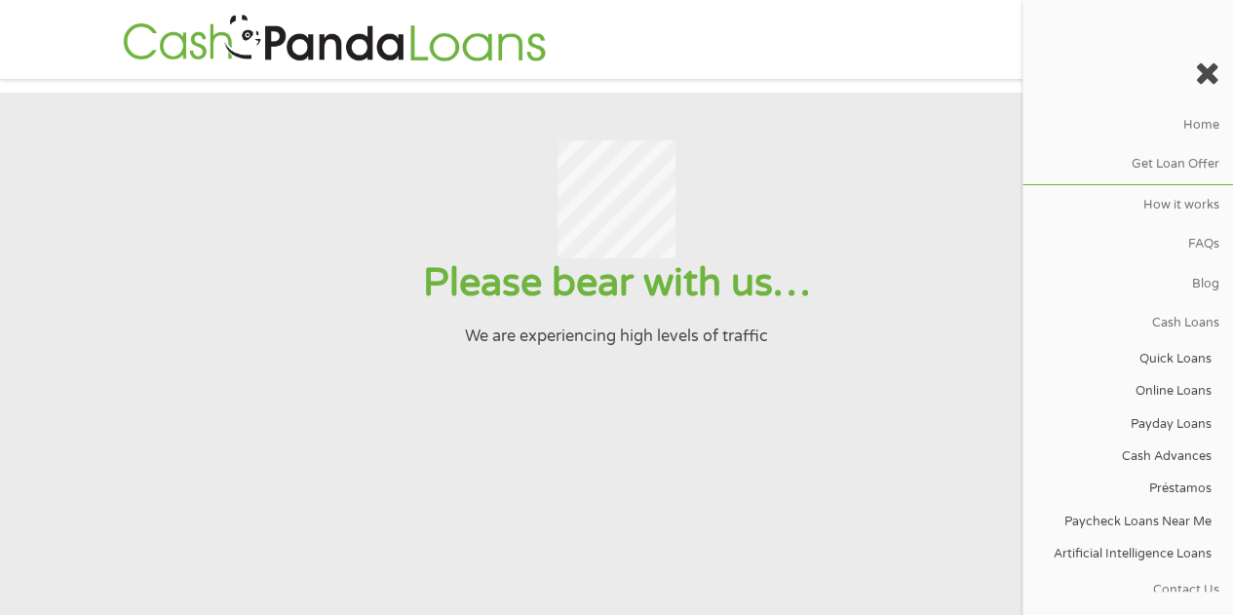
click at [1200, 95] on div at bounding box center [1127, 74] width 210 height 61
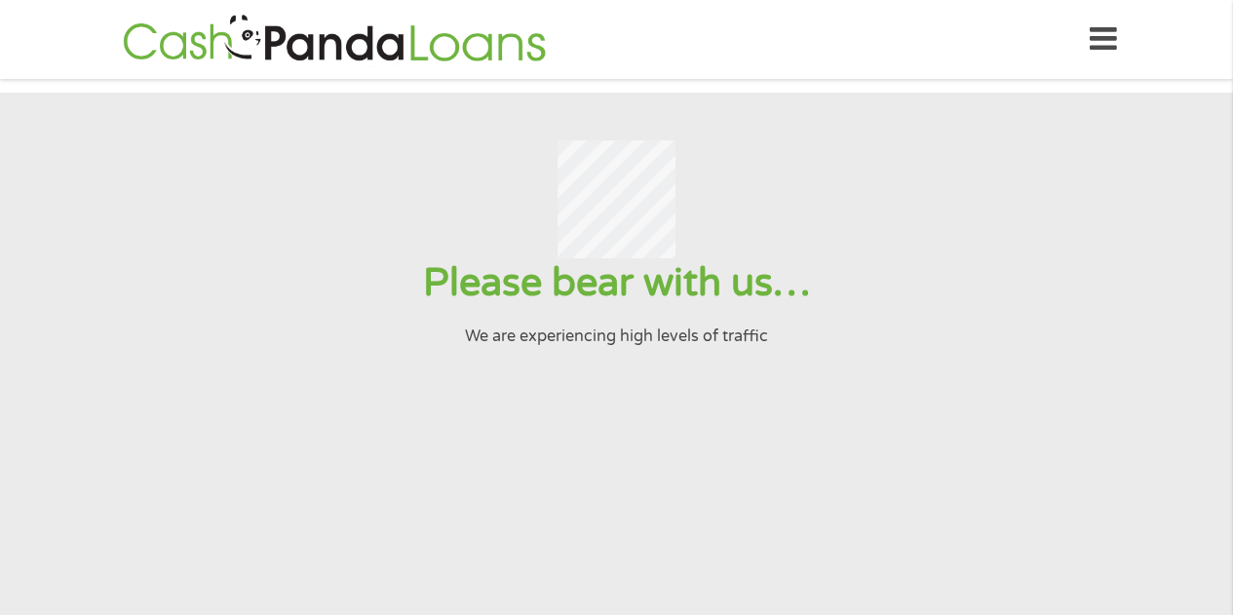
click at [1099, 55] on icon at bounding box center [1102, 40] width 27 height 48
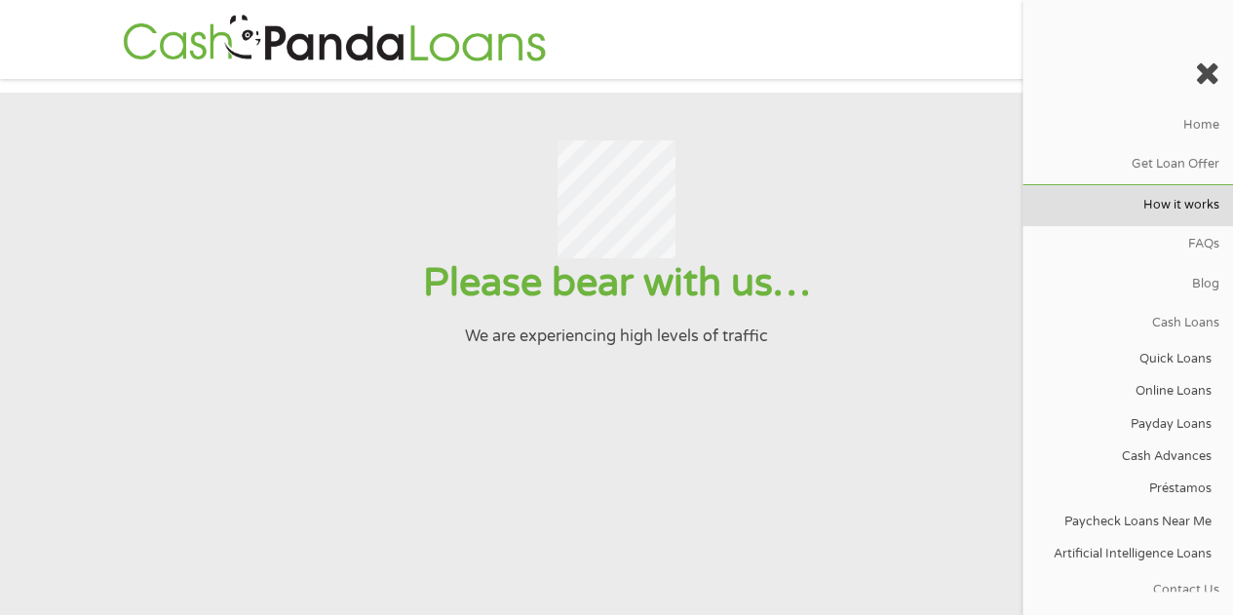
click at [832, 132] on section "Please bear with us… We are experiencing high levels of traffic" at bounding box center [616, 422] width 1233 height 658
click at [1208, 78] on icon at bounding box center [1207, 72] width 24 height 31
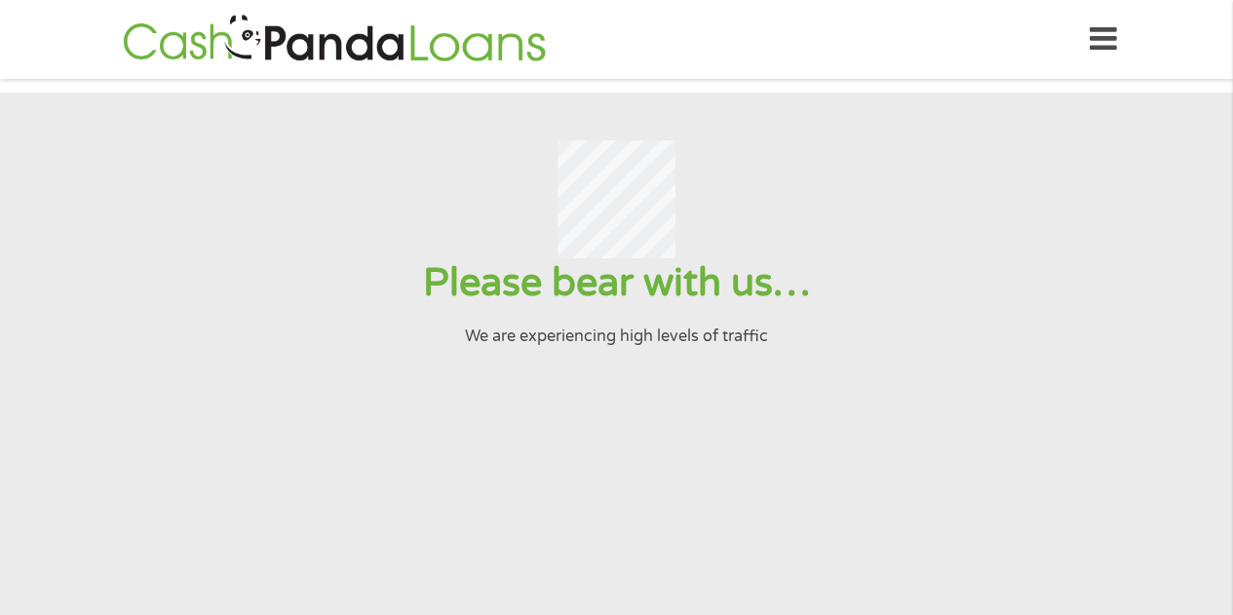
click at [637, 299] on h1 "Please bear with us…" at bounding box center [615, 283] width 1185 height 50
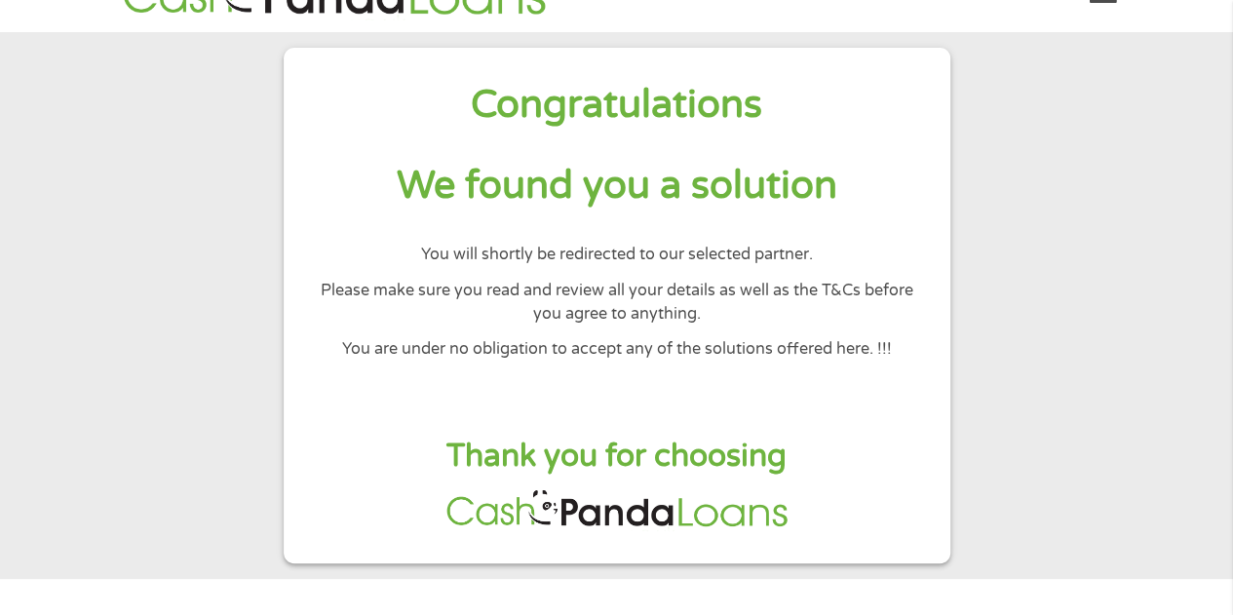
scroll to position [43, 0]
